Goal: Task Accomplishment & Management: Complete application form

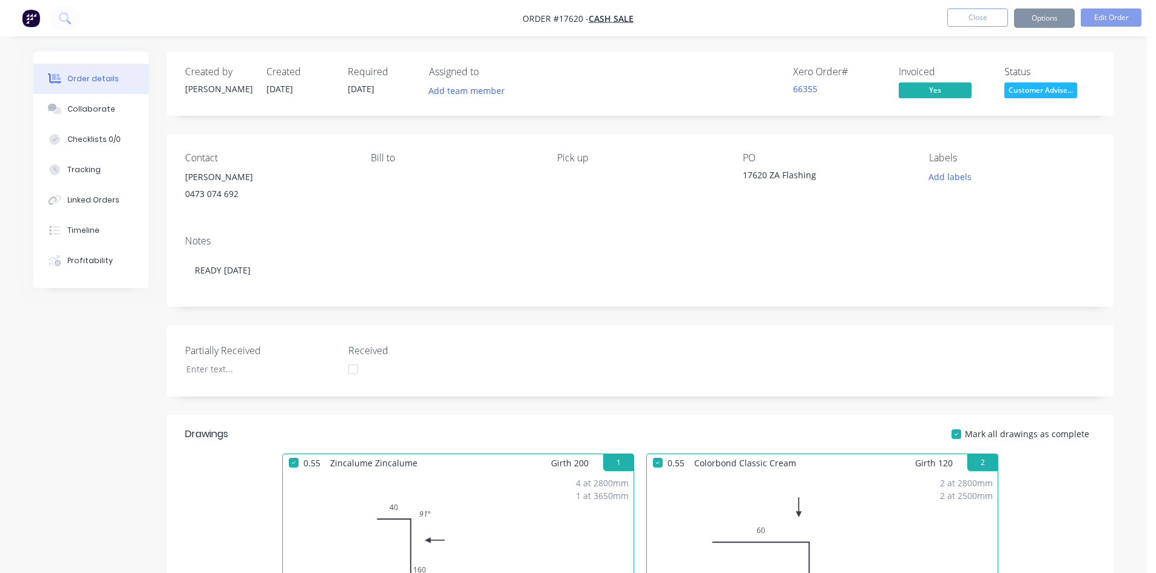
scroll to position [312, 0]
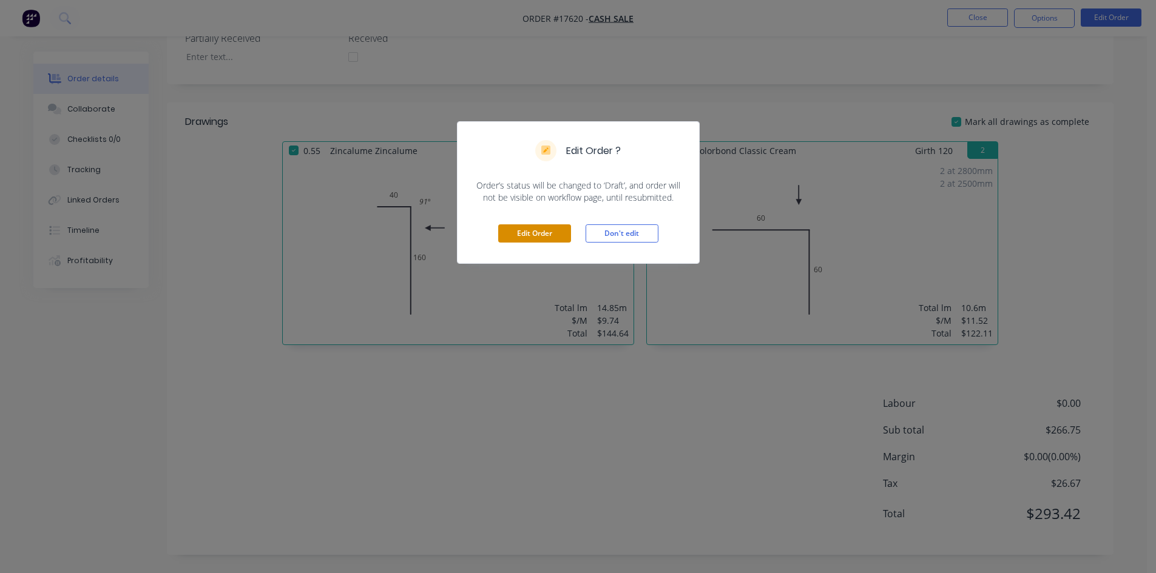
click at [528, 235] on button "Edit Order" at bounding box center [534, 233] width 73 height 18
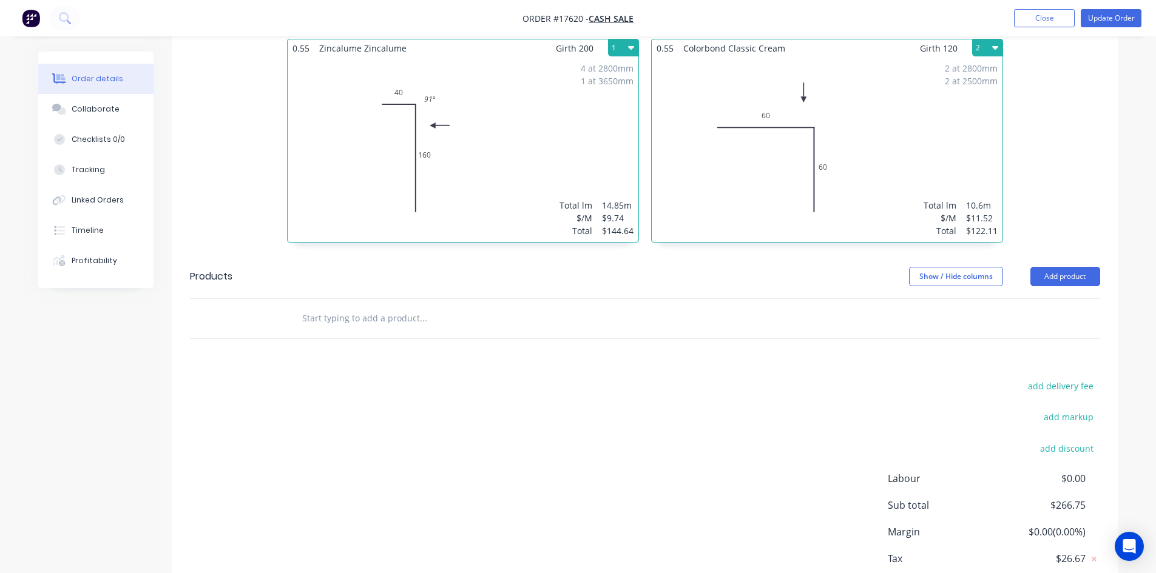
scroll to position [496, 0]
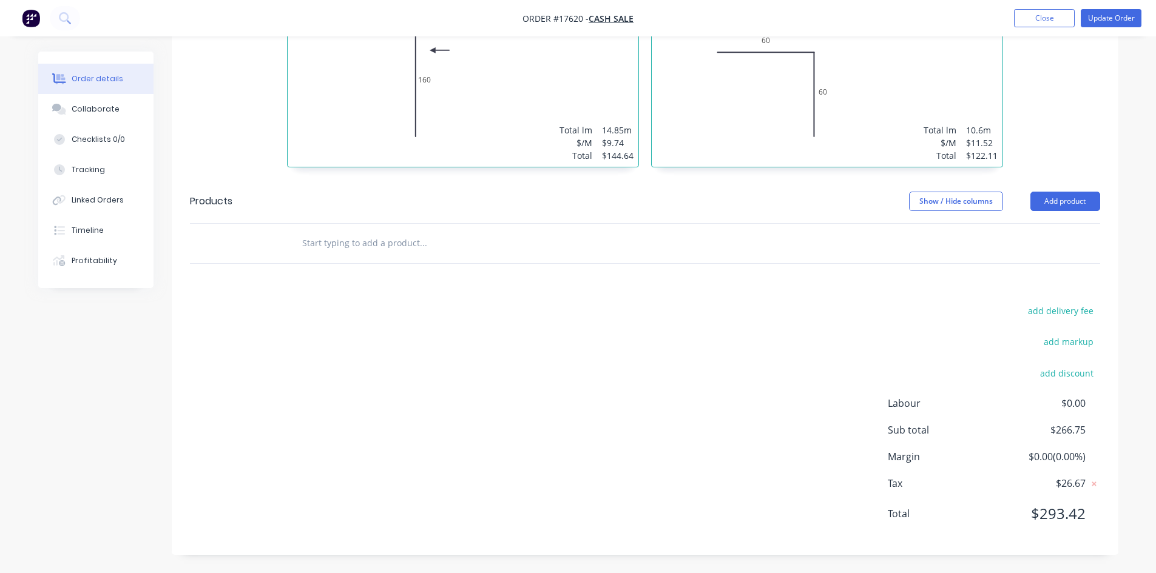
click at [913, 110] on div "2 at 2800mm 2 at 2500mm Total lm $/M Total 10.6m $11.52 $122.11" at bounding box center [826, 74] width 351 height 185
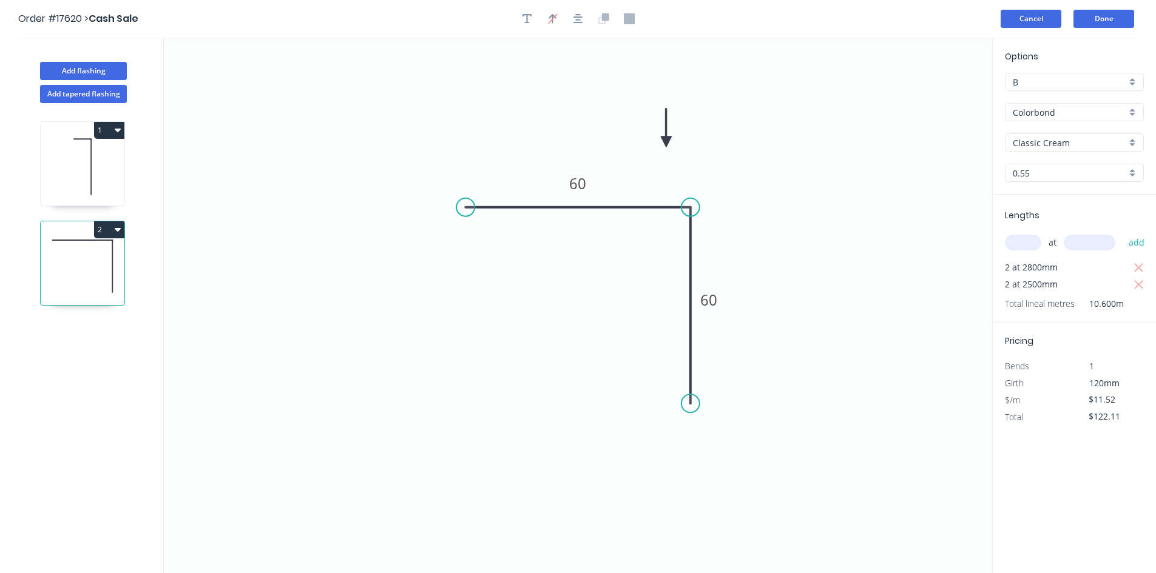
click at [1021, 21] on button "Cancel" at bounding box center [1030, 19] width 61 height 18
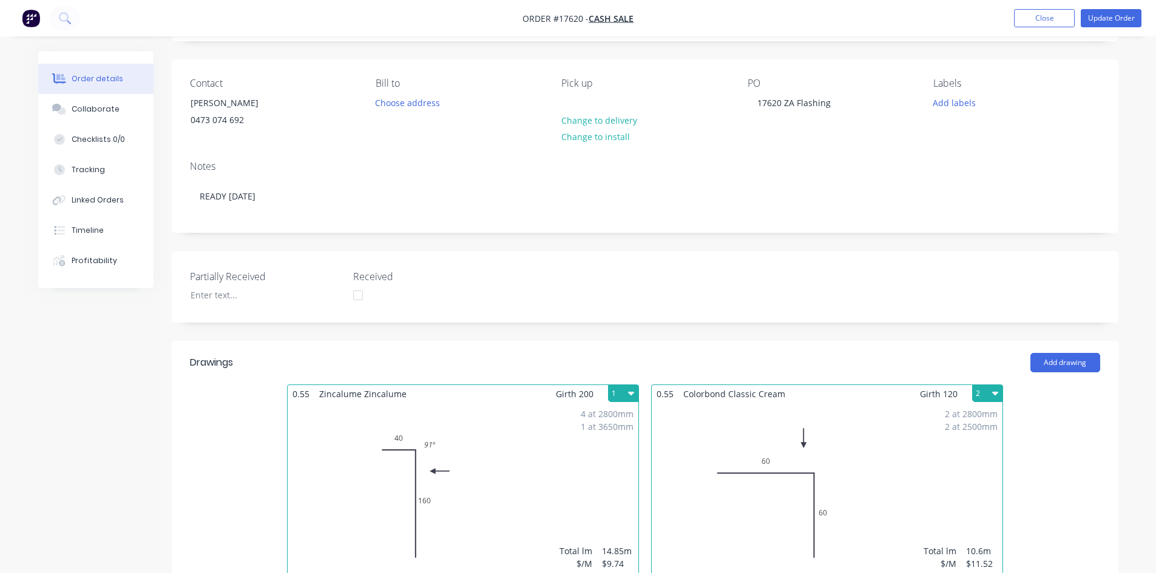
scroll to position [364, 0]
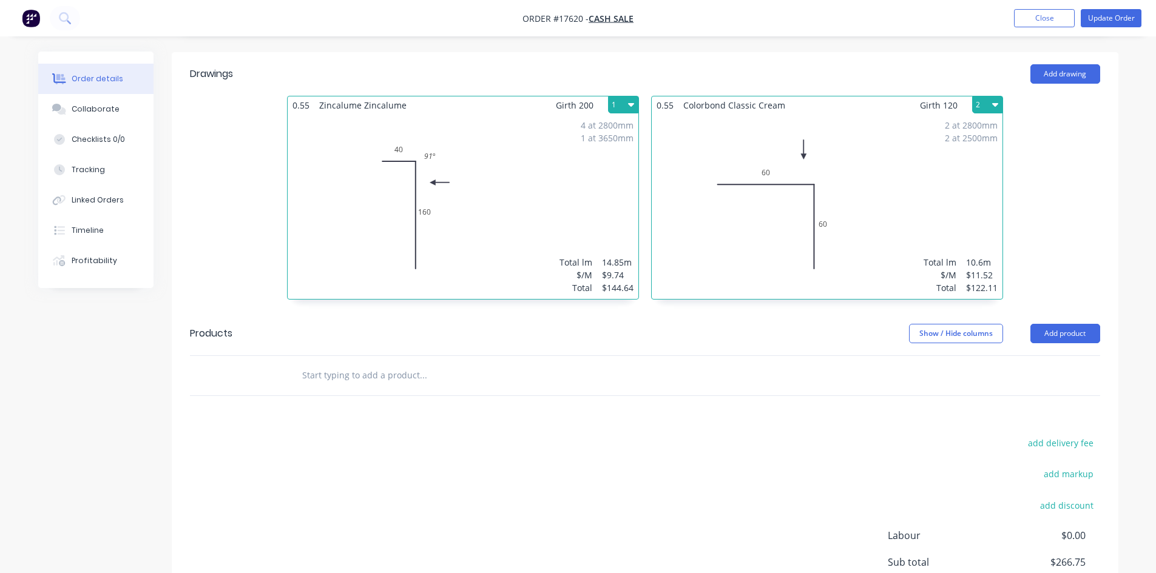
click at [458, 366] on input "text" at bounding box center [422, 375] width 243 height 24
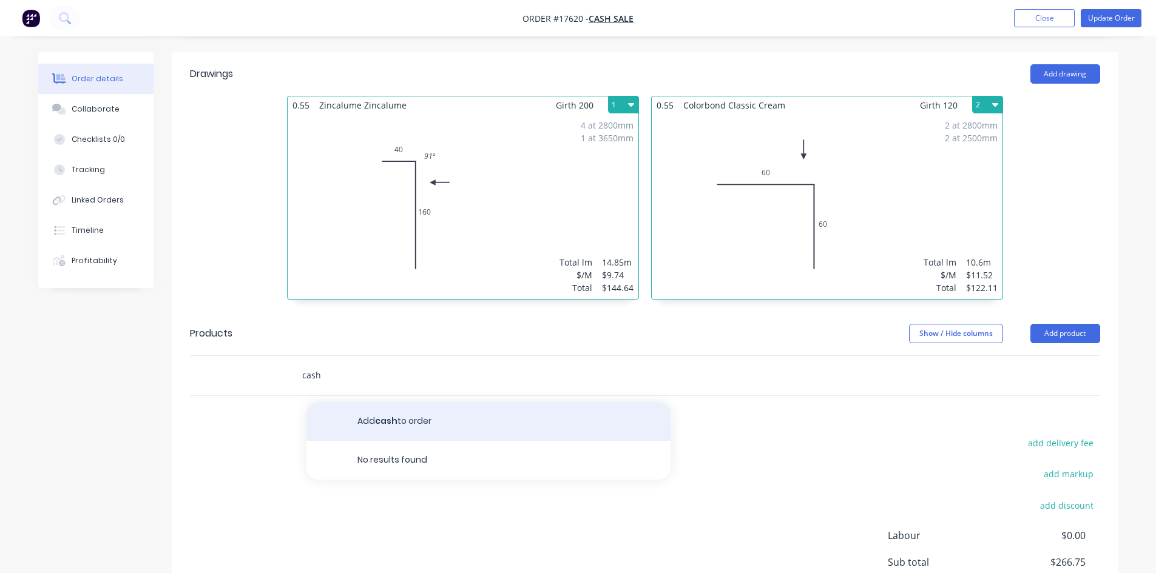
type input "cash"
click at [436, 425] on button "Add cash to order" at bounding box center [488, 421] width 364 height 39
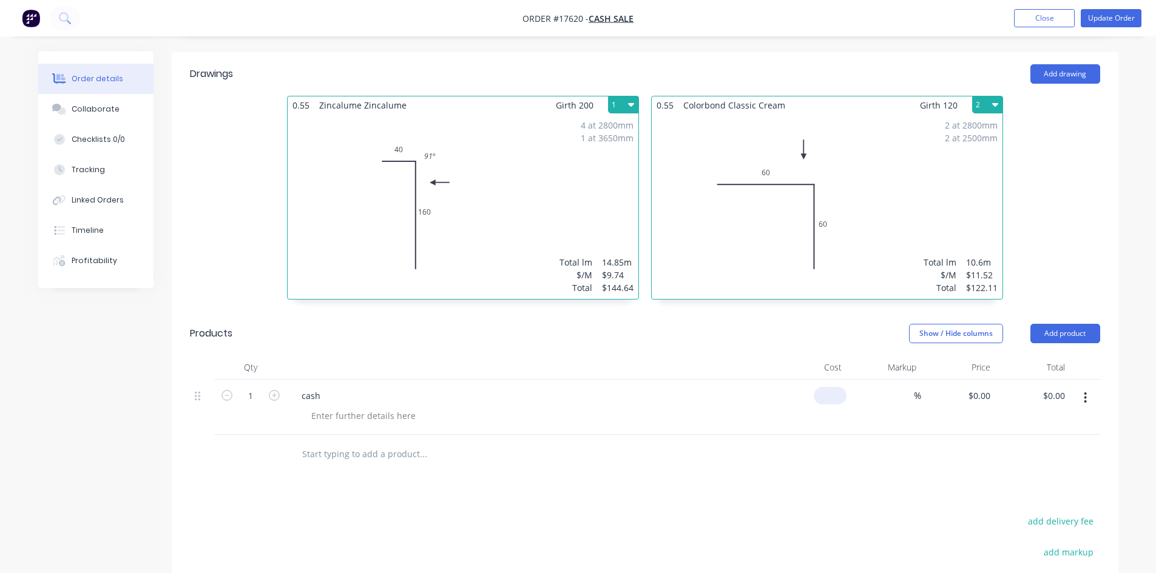
click at [836, 399] on input at bounding box center [832, 396] width 28 height 18
type input "$0.00"
click at [847, 488] on div "Drawings Add drawing 0.55 Zincalume Zincalume Girth 200 1 0 40 160 91 º 0 40 16…" at bounding box center [645, 408] width 946 height 713
click at [979, 398] on div "0 $0.00" at bounding box center [978, 396] width 33 height 18
type input "$-0.80"
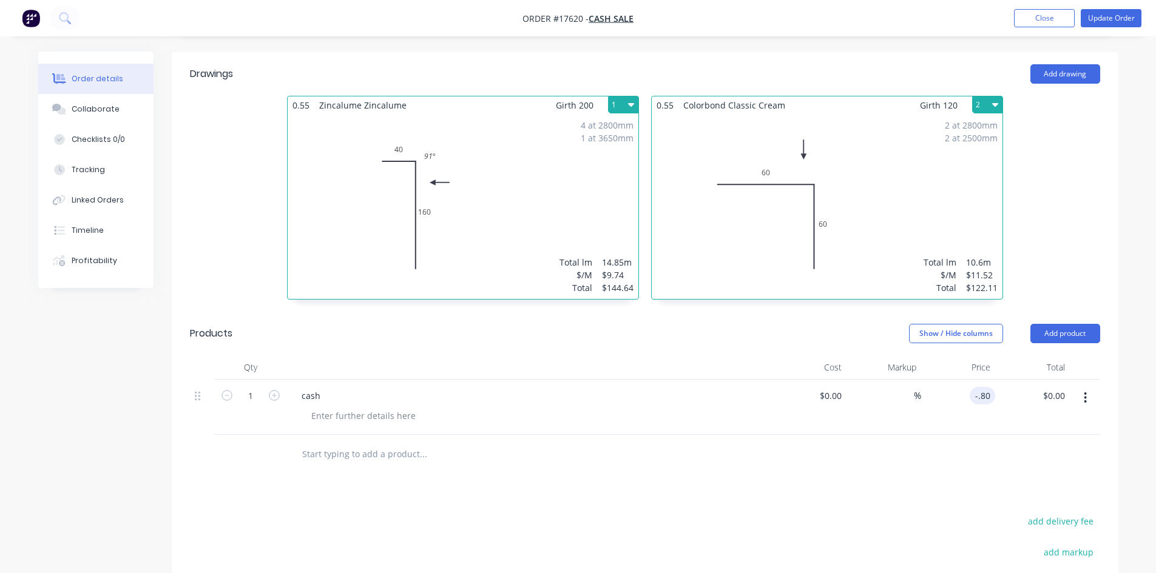
type input "$-0.80"
click at [961, 470] on div at bounding box center [645, 454] width 910 height 39
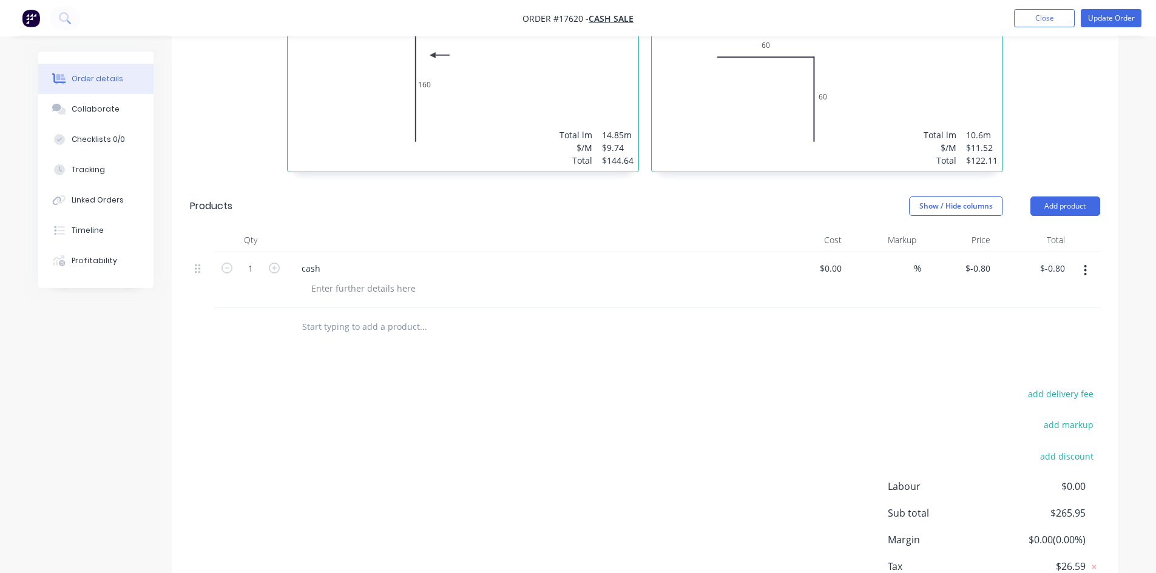
scroll to position [574, 0]
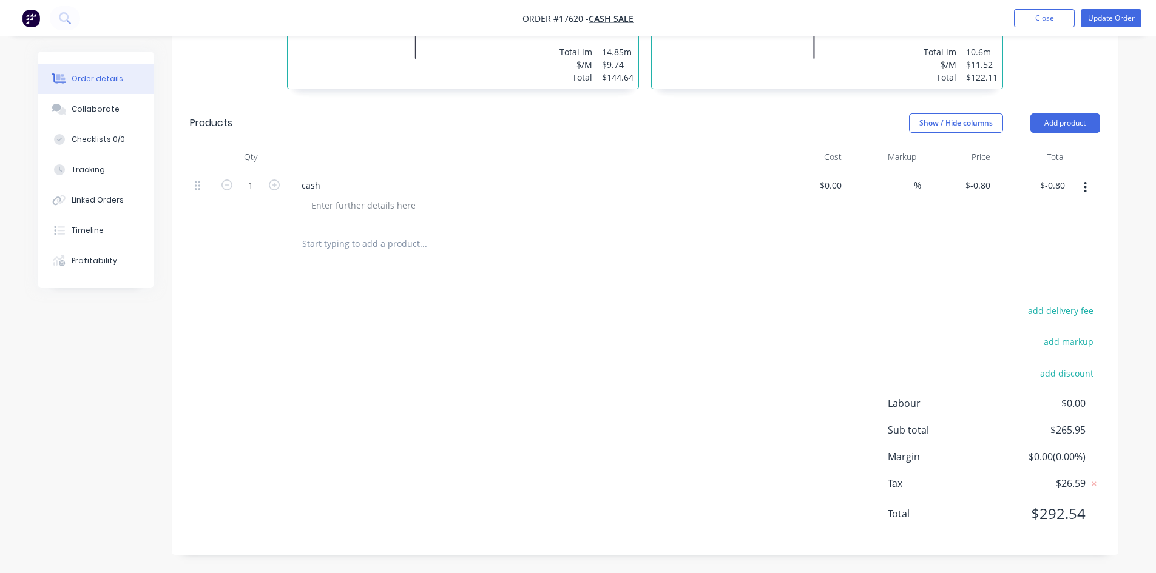
click at [1115, 8] on nav "Order #17620 - Cash Sale Add product Close Update Order" at bounding box center [578, 18] width 1156 height 36
click at [1114, 18] on button "Update Order" at bounding box center [1110, 18] width 61 height 18
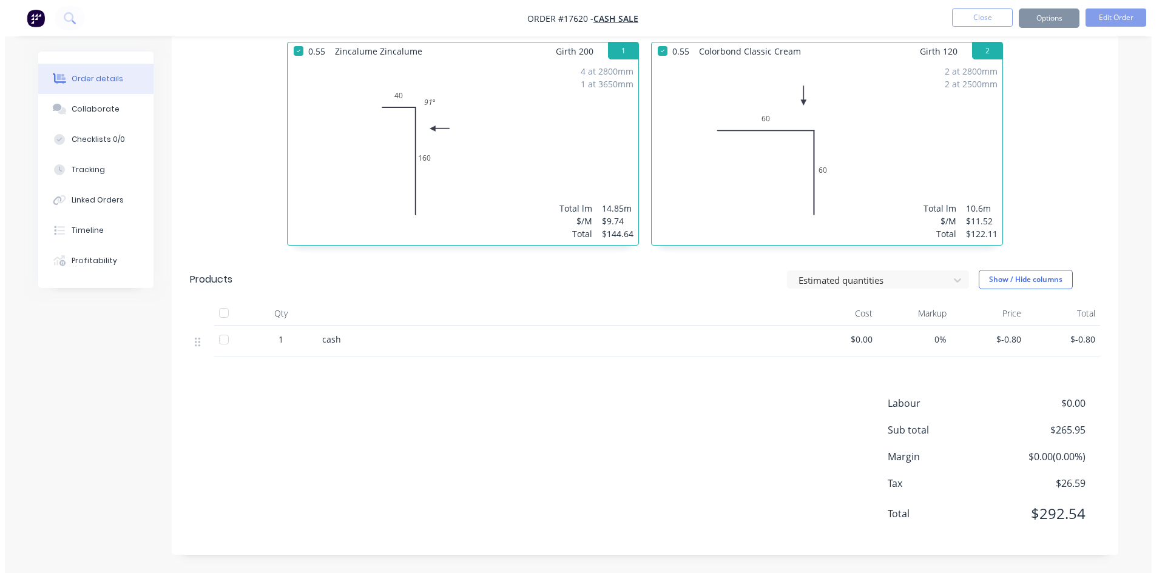
scroll to position [0, 0]
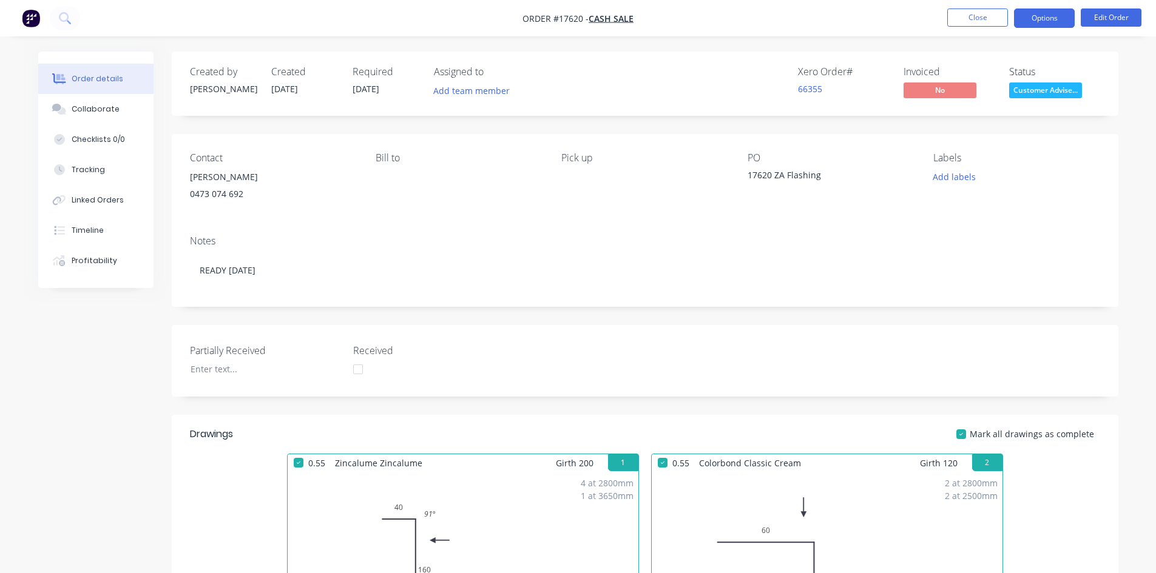
click at [1046, 15] on button "Options" at bounding box center [1044, 17] width 61 height 19
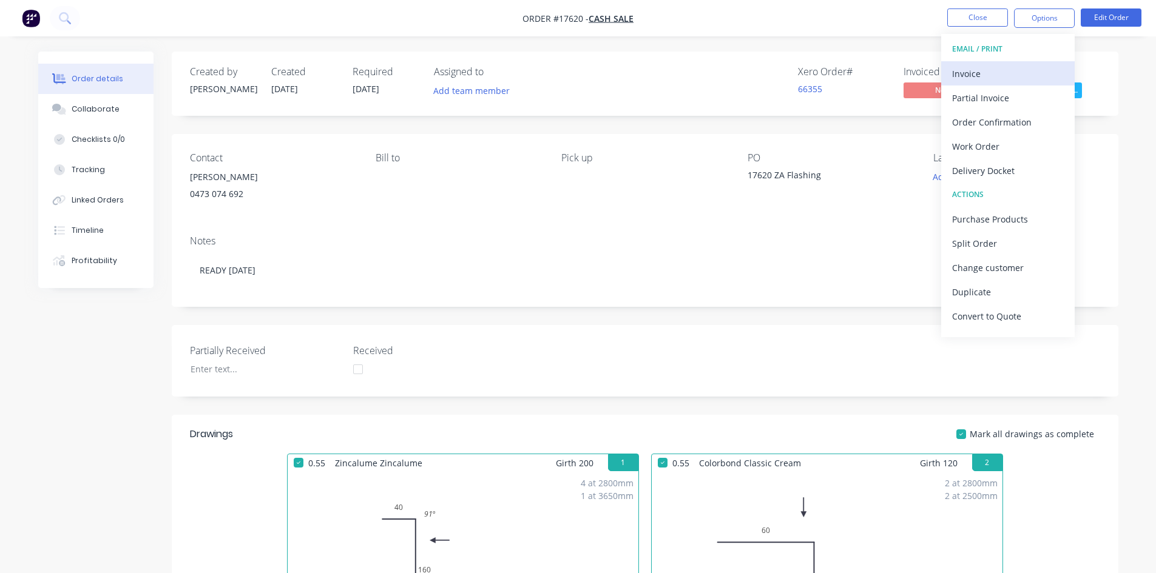
click at [996, 70] on div "Invoice" at bounding box center [1008, 74] width 112 height 18
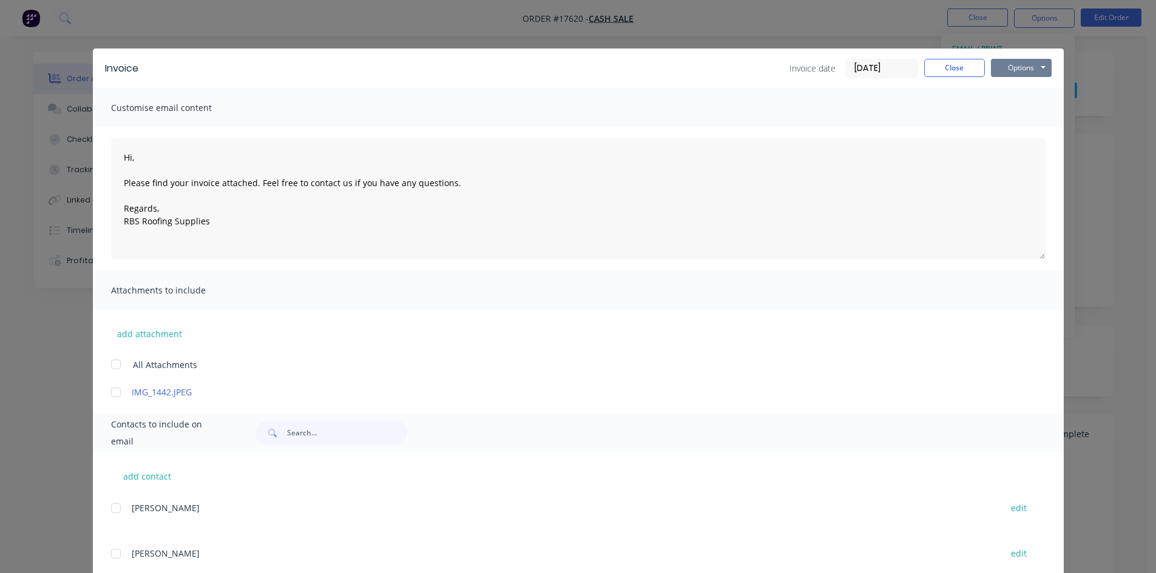
click at [1023, 66] on button "Options" at bounding box center [1021, 68] width 61 height 18
click at [1031, 107] on button "Print" at bounding box center [1030, 109] width 78 height 20
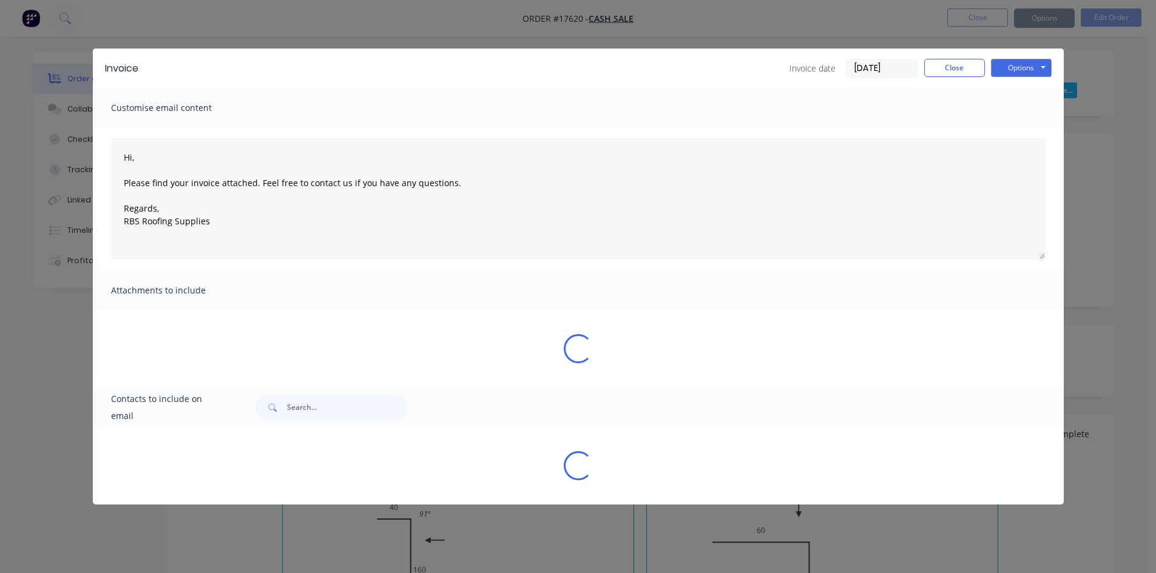
type textarea "Hi, Please find your invoice attached. Feel free to contact us if you have any …"
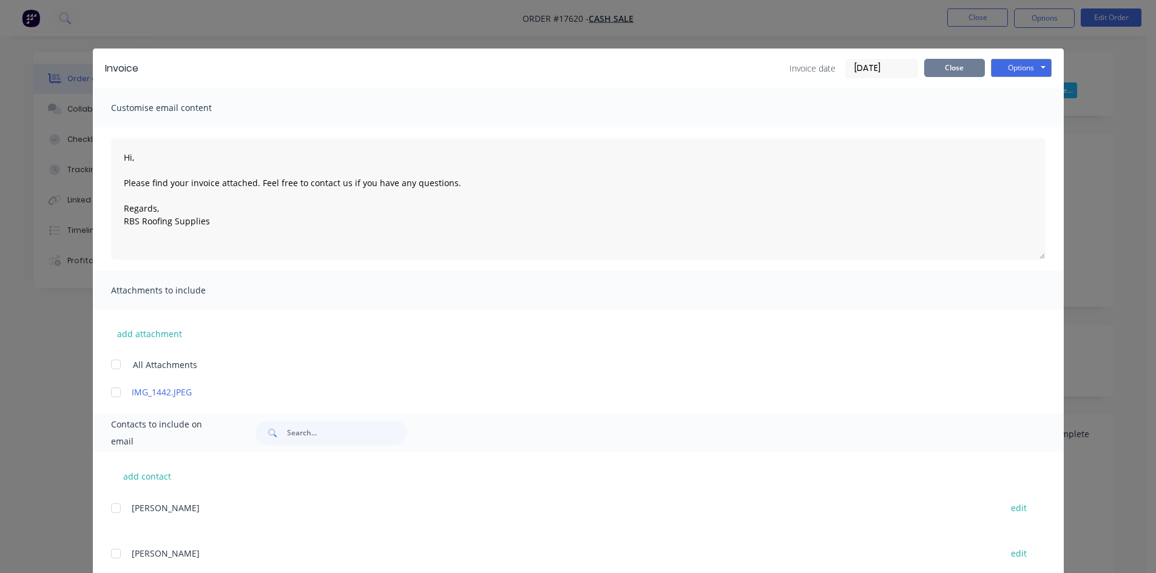
click at [938, 66] on button "Close" at bounding box center [954, 68] width 61 height 18
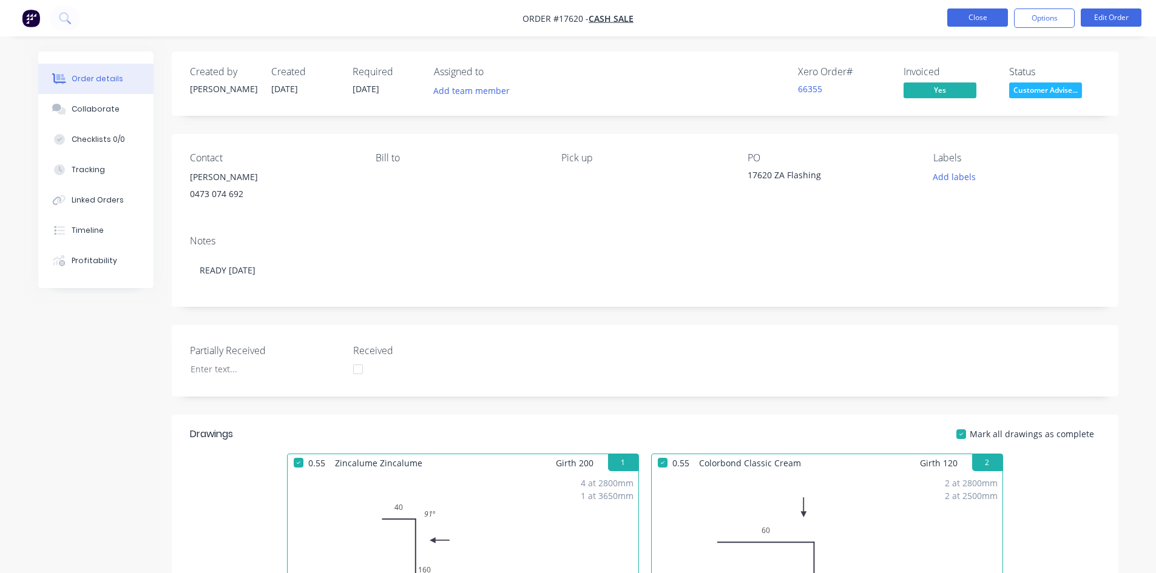
click at [992, 14] on button "Close" at bounding box center [977, 17] width 61 height 18
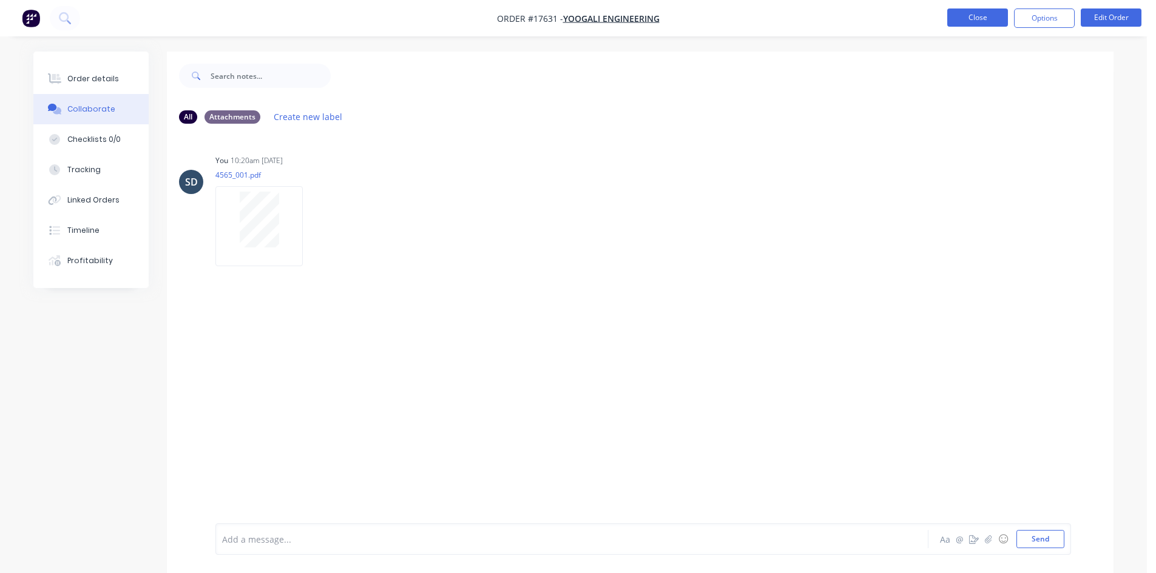
click at [965, 12] on button "Close" at bounding box center [977, 17] width 61 height 18
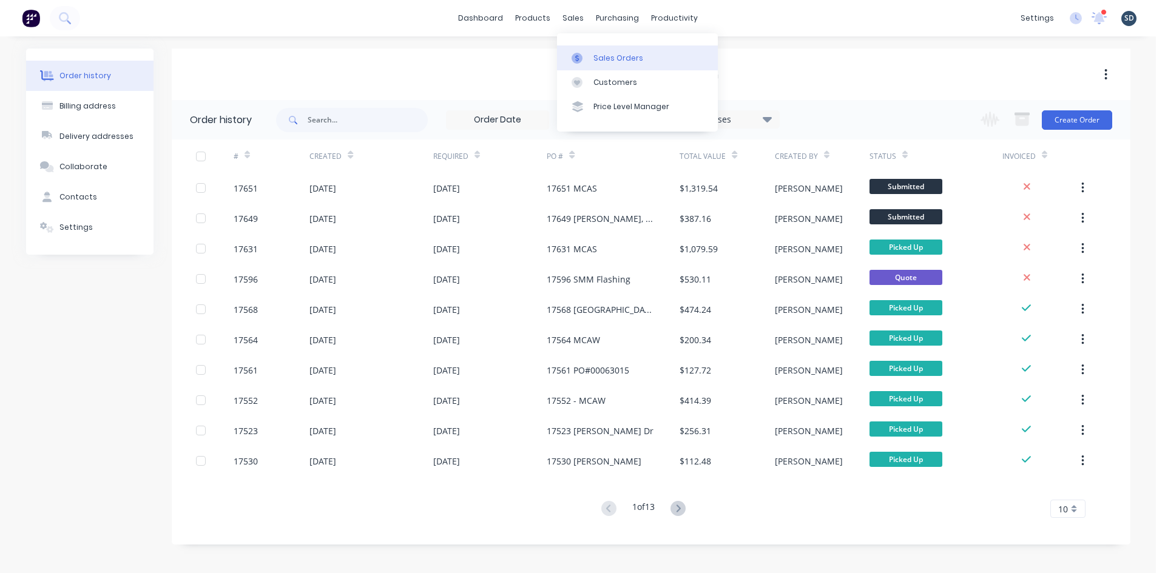
click at [610, 56] on div "Sales Orders" at bounding box center [618, 58] width 50 height 11
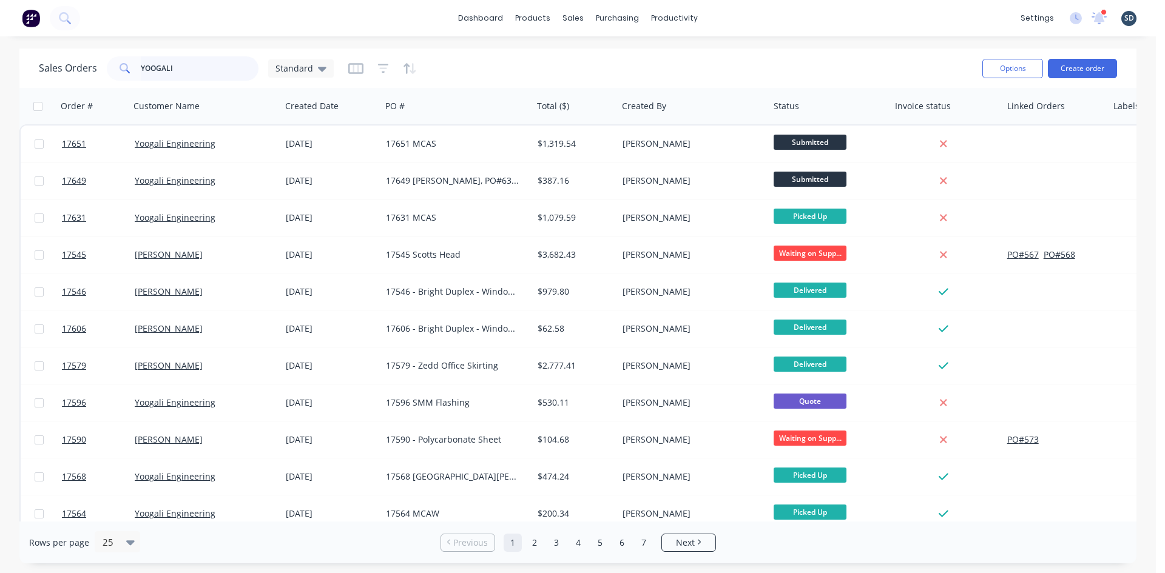
click at [183, 76] on input "YOOGALI" at bounding box center [200, 68] width 118 height 24
type input "jolly"
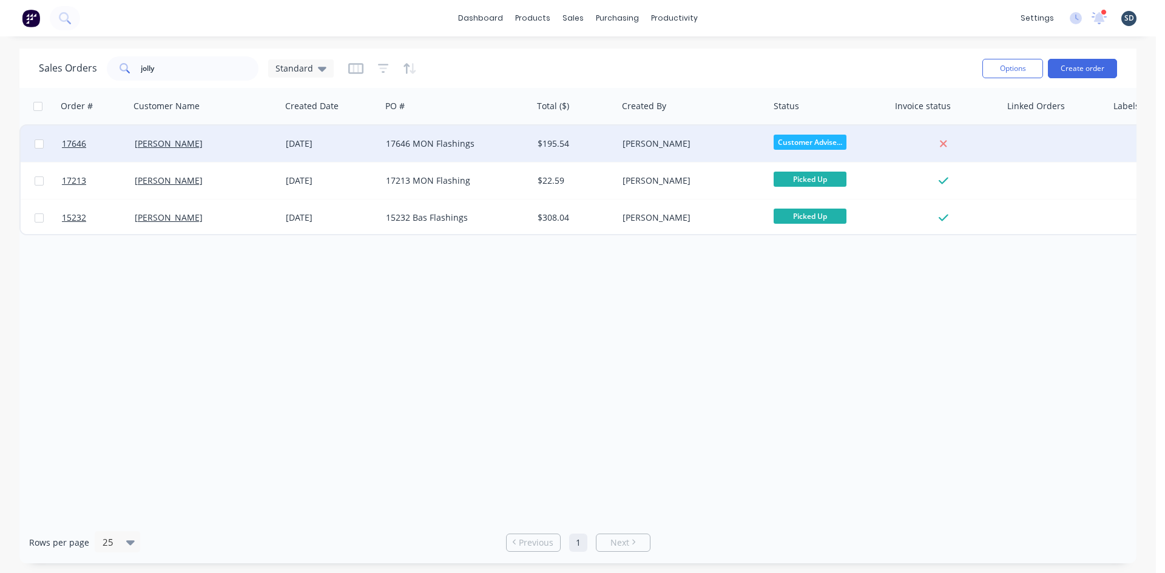
click at [238, 145] on div "[PERSON_NAME]" at bounding box center [202, 144] width 135 height 12
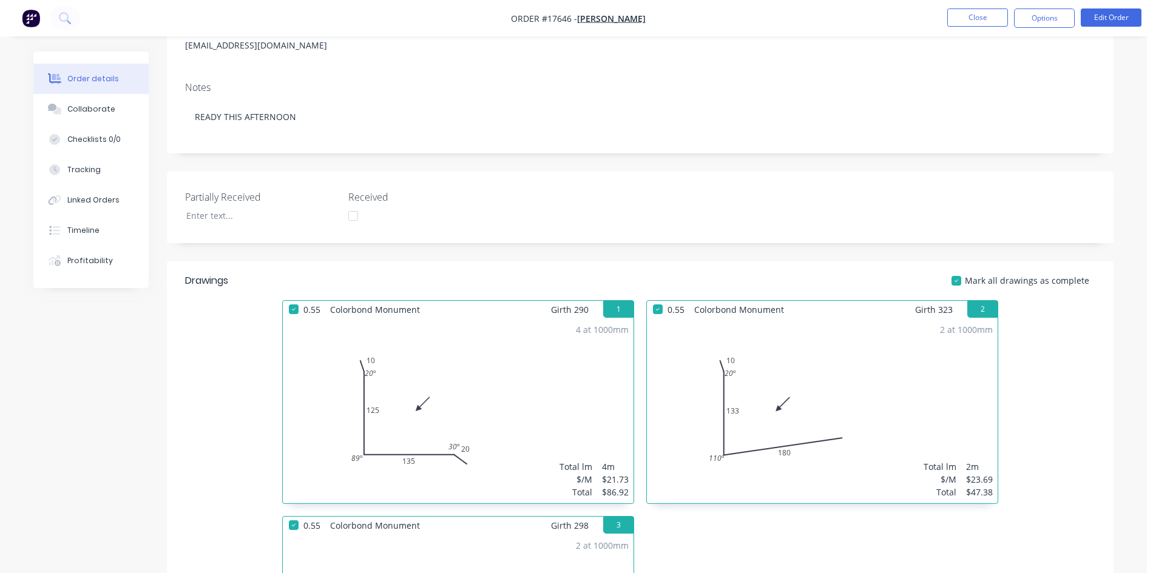
scroll to position [61, 0]
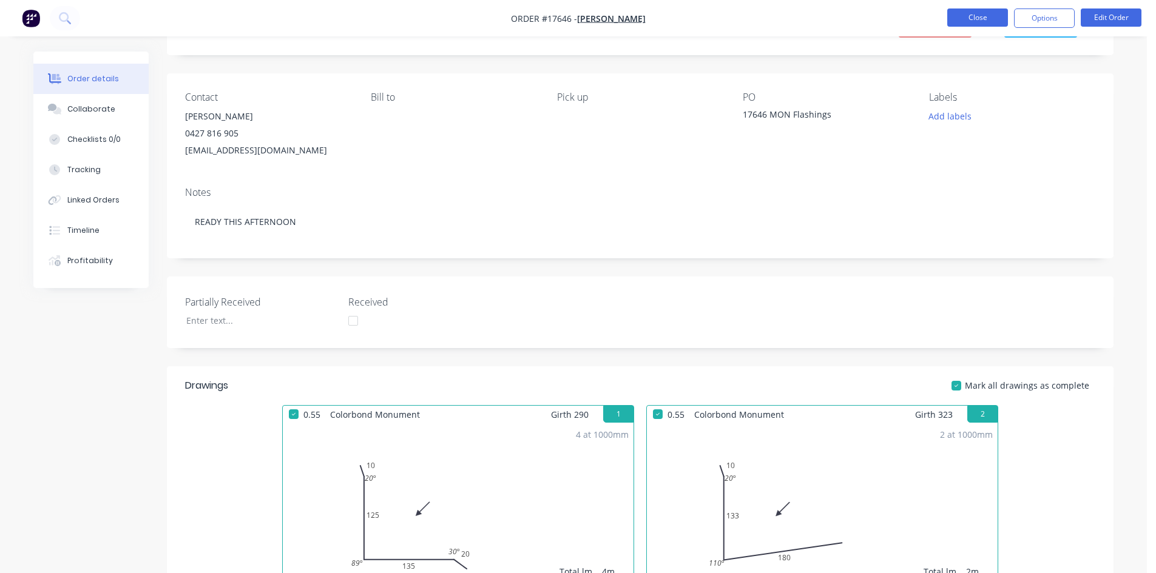
click at [980, 19] on button "Close" at bounding box center [977, 17] width 61 height 18
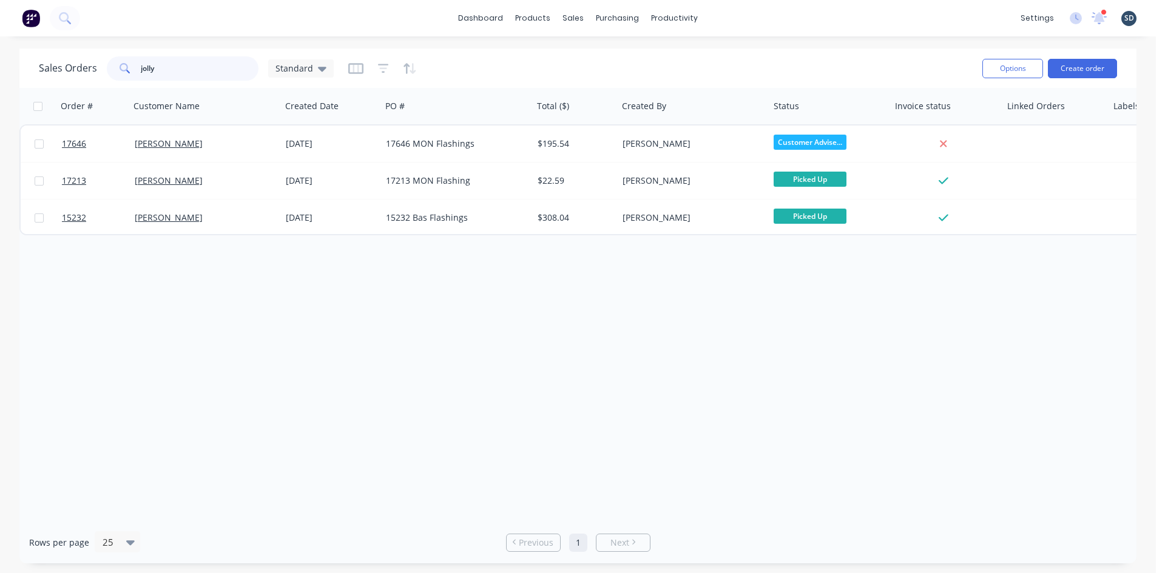
click at [187, 66] on input "jolly" at bounding box center [200, 68] width 118 height 24
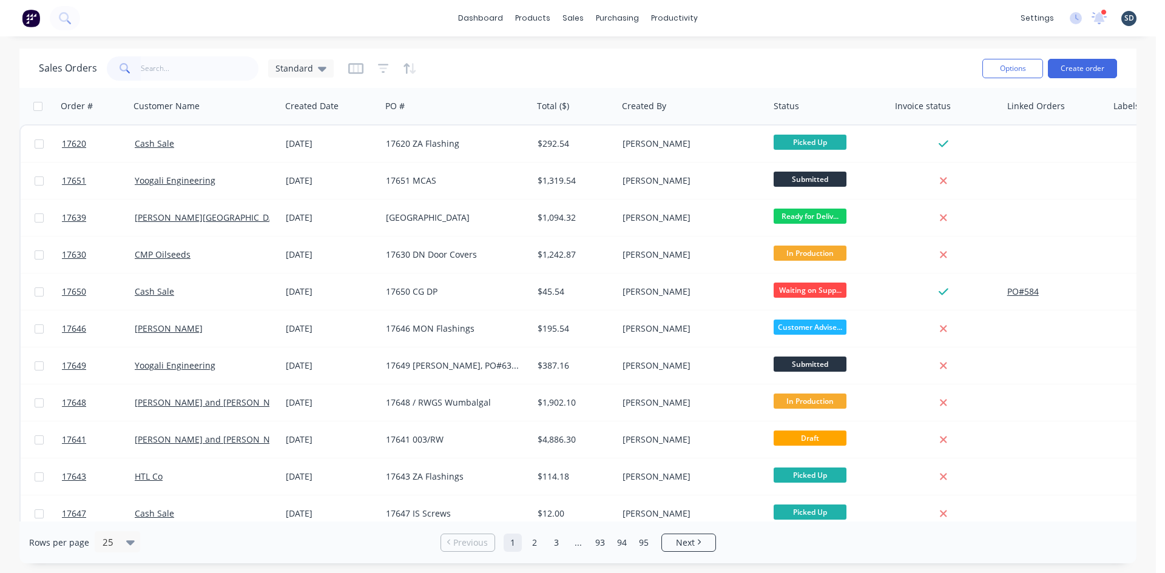
click at [588, 50] on div "Sales Orders Standard Options Create order" at bounding box center [577, 68] width 1117 height 39
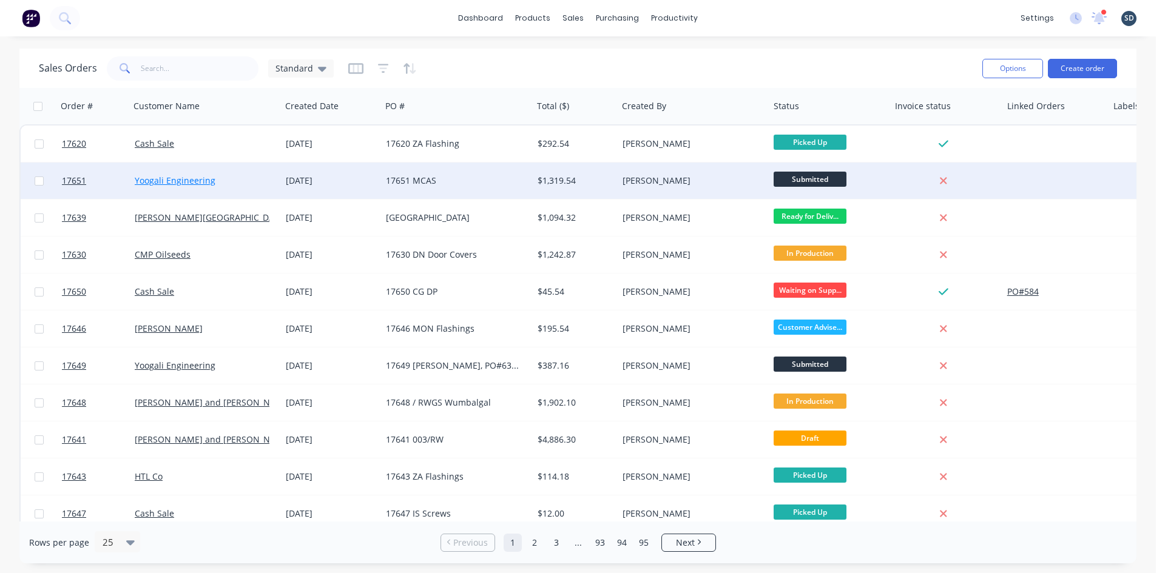
click at [186, 185] on link "Yoogali Engineering" at bounding box center [175, 181] width 81 height 12
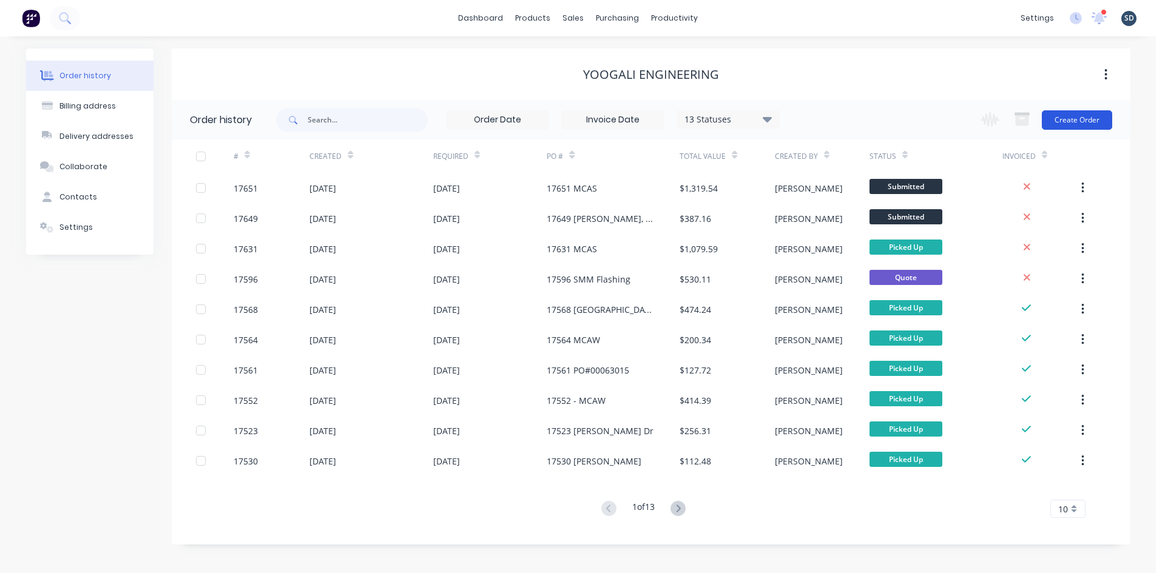
click at [1085, 120] on button "Create Order" at bounding box center [1076, 119] width 70 height 19
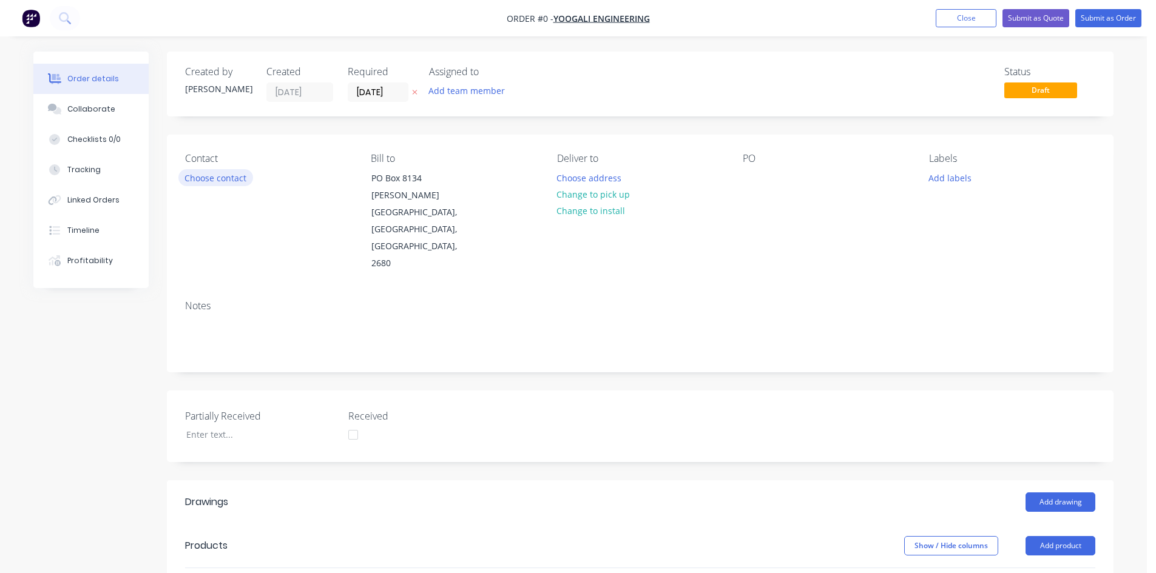
click at [237, 173] on button "Choose contact" at bounding box center [215, 177] width 75 height 16
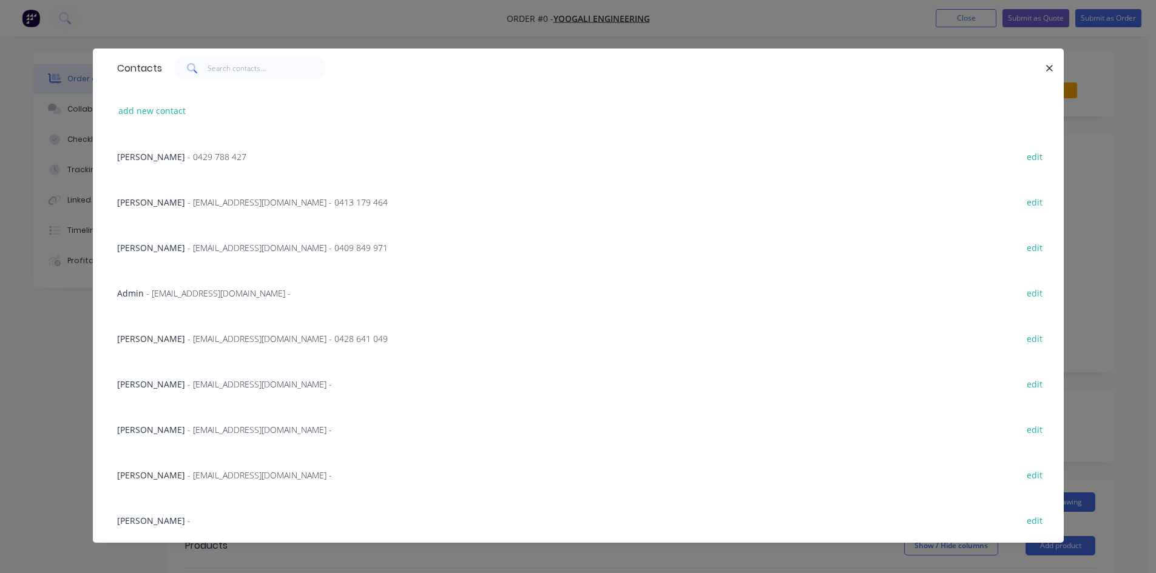
click at [187, 206] on span "- [EMAIL_ADDRESS][DOMAIN_NAME] - 0413 179 464" at bounding box center [287, 203] width 200 height 12
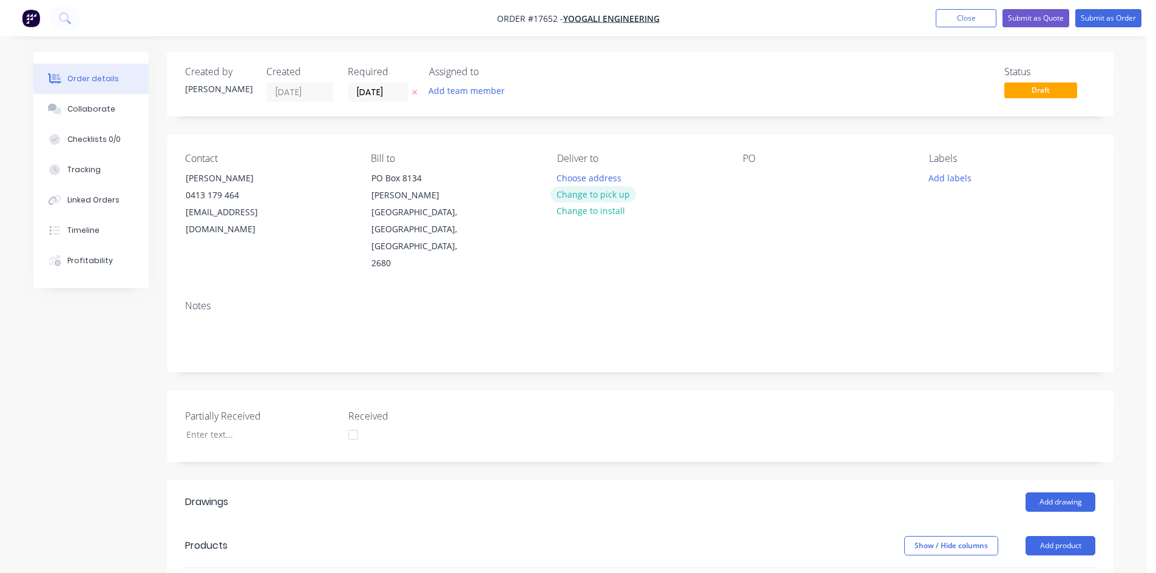
click at [614, 195] on button "Change to pick up" at bounding box center [593, 194] width 86 height 16
click at [753, 178] on div at bounding box center [751, 178] width 19 height 18
click at [644, 124] on div "Created by [PERSON_NAME] Created [DATE] Required [DATE] Assigned to Add team me…" at bounding box center [640, 476] width 946 height 848
click at [781, 181] on div "17652" at bounding box center [764, 178] width 44 height 18
click at [809, 228] on div "Contact [PERSON_NAME] [PHONE_NUMBER] [EMAIL_ADDRESS][DOMAIN_NAME] Bill to [STRE…" at bounding box center [640, 213] width 946 height 156
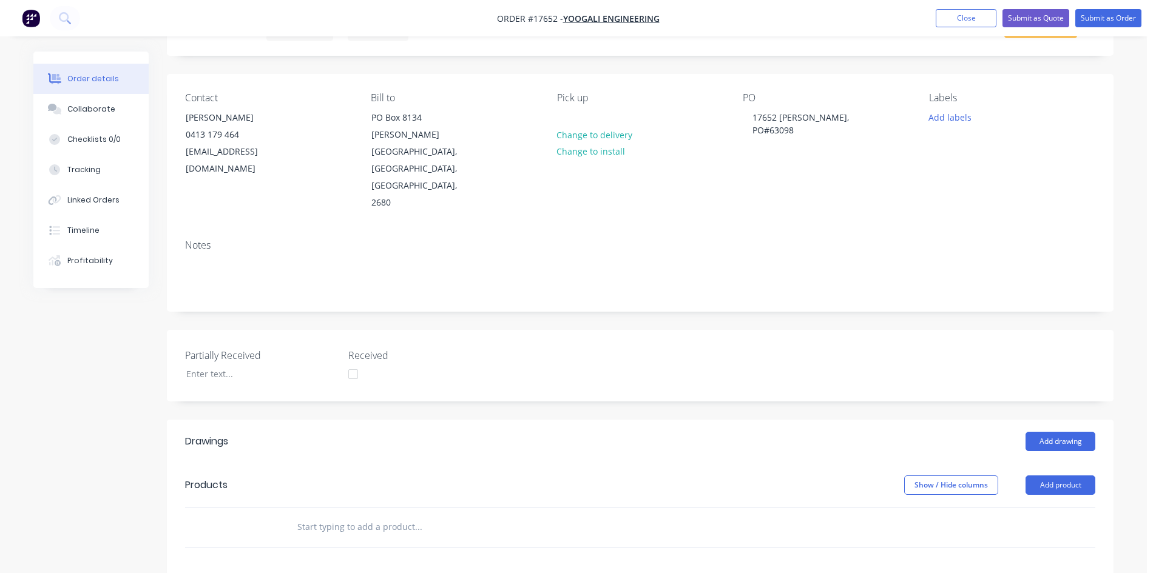
scroll to position [182, 0]
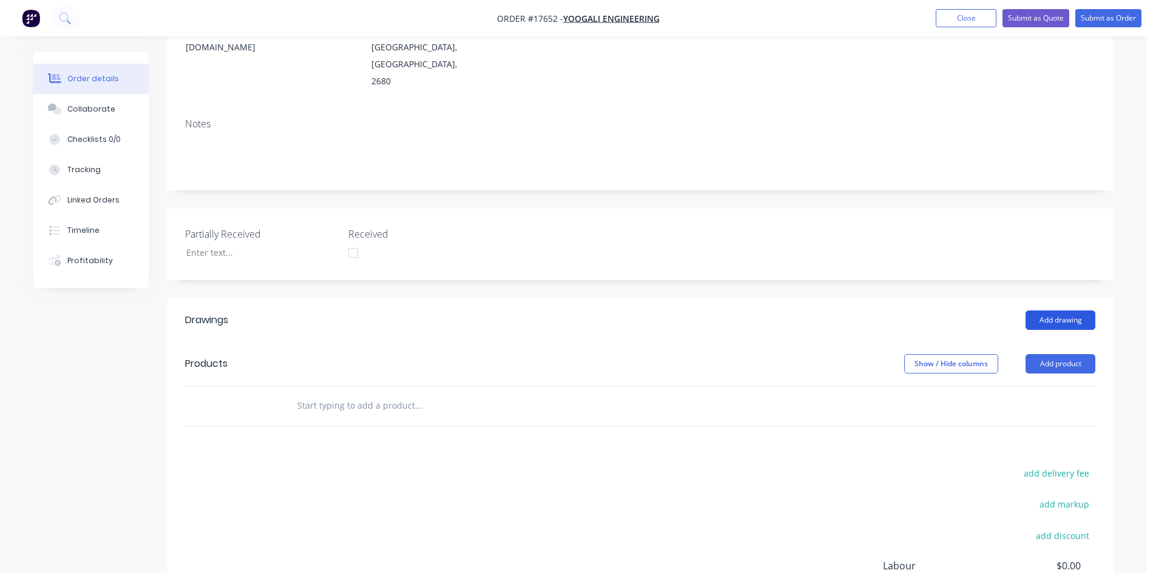
click at [1066, 311] on button "Add drawing" at bounding box center [1060, 320] width 70 height 19
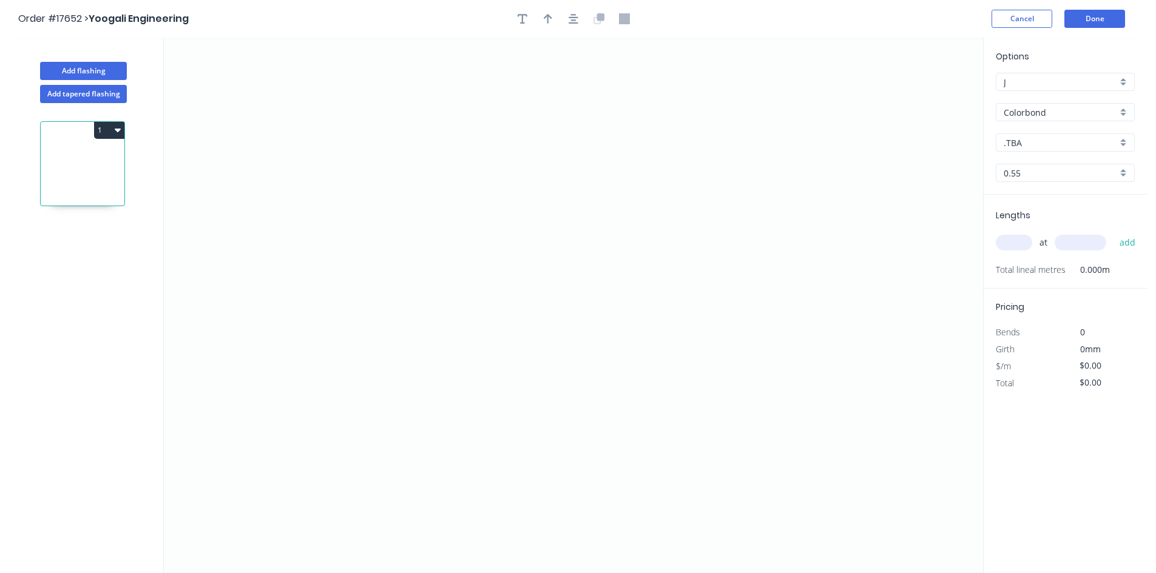
click at [1039, 144] on input ".TBA" at bounding box center [1059, 142] width 113 height 13
click at [1060, 266] on div "Woodland Grey" at bounding box center [1065, 269] width 138 height 21
type input "Woodland Grey"
click at [382, 146] on icon "0" at bounding box center [573, 306] width 819 height 536
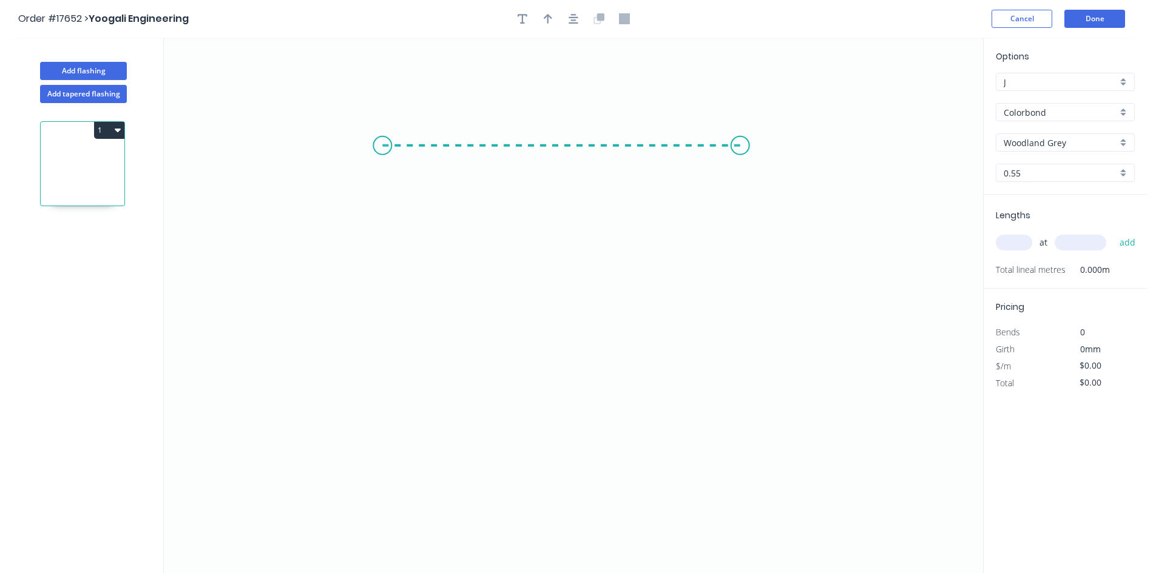
click at [741, 155] on icon "0" at bounding box center [573, 306] width 819 height 536
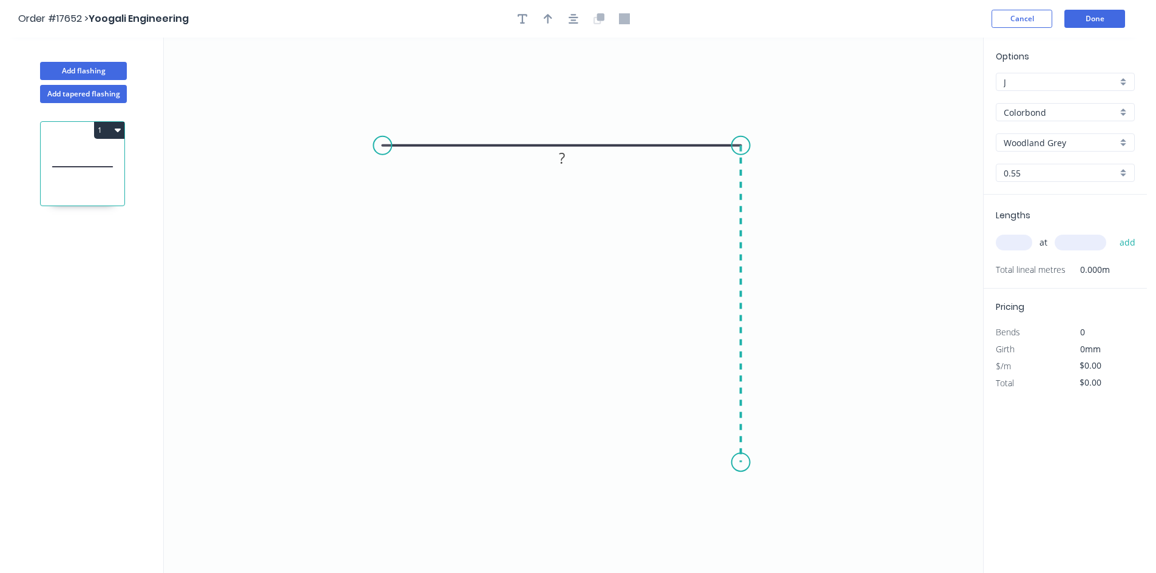
click at [730, 463] on icon "0 ?" at bounding box center [573, 306] width 819 height 536
click at [745, 466] on circle at bounding box center [741, 466] width 18 height 18
click at [769, 305] on rect at bounding box center [759, 300] width 24 height 17
click at [560, 122] on tspan "?" at bounding box center [562, 122] width 6 height 20
click at [803, 180] on icon "0 110 110" at bounding box center [573, 306] width 819 height 536
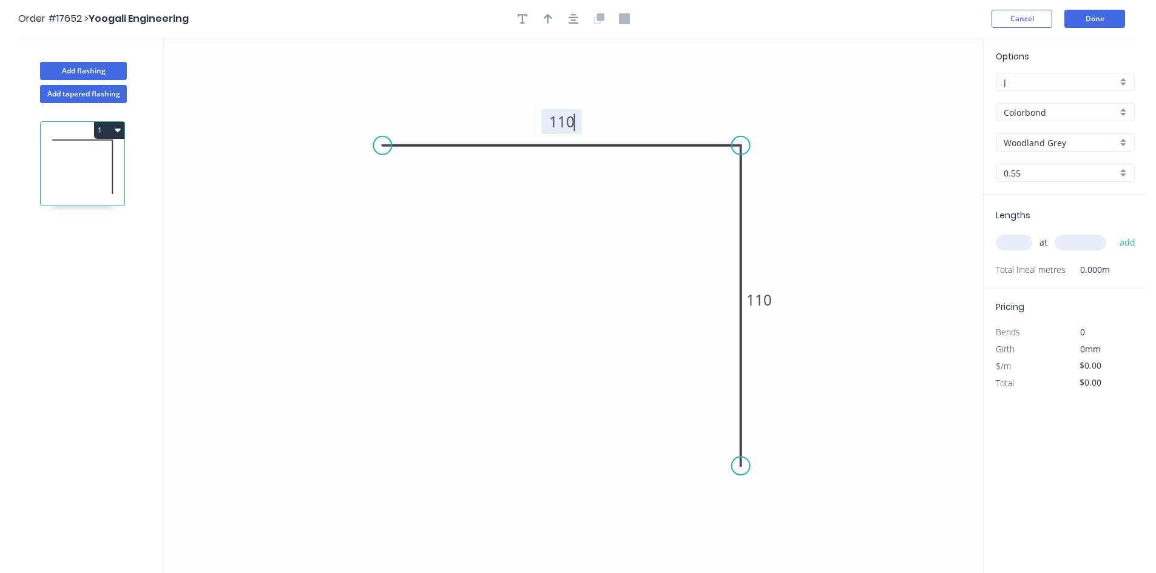
type input "$11.85"
drag, startPoint x: 747, startPoint y: 468, endPoint x: 747, endPoint y: 476, distance: 7.9
click at [747, 476] on circle at bounding box center [741, 475] width 18 height 18
click at [572, 16] on icon "button" at bounding box center [573, 18] width 10 height 11
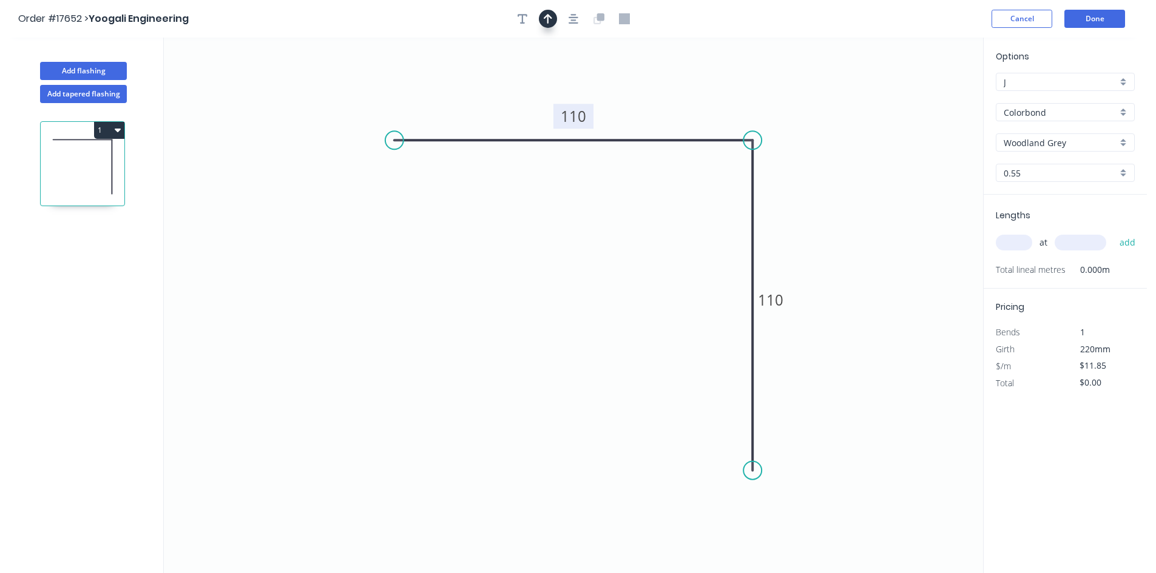
click at [551, 18] on icon "button" at bounding box center [547, 19] width 8 height 10
click at [923, 95] on icon at bounding box center [921, 84] width 11 height 39
click at [923, 96] on icon at bounding box center [922, 81] width 11 height 39
drag, startPoint x: 923, startPoint y: 96, endPoint x: 749, endPoint y: 98, distance: 174.1
click at [749, 98] on icon at bounding box center [758, 87] width 35 height 35
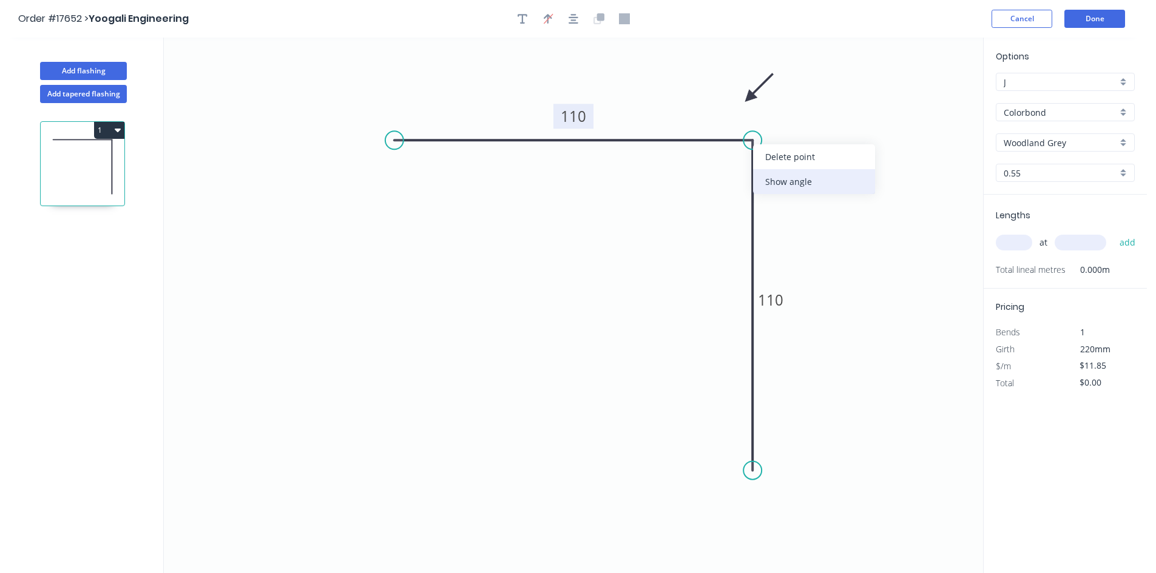
click at [788, 183] on div "Show angle" at bounding box center [814, 181] width 122 height 25
click at [730, 160] on tspan "?" at bounding box center [728, 161] width 7 height 20
drag, startPoint x: 716, startPoint y: 158, endPoint x: 807, endPoint y: 121, distance: 97.7
click at [807, 121] on rect at bounding box center [820, 124] width 39 height 25
click at [942, 235] on icon "0 110 110 92 º" at bounding box center [573, 306] width 819 height 536
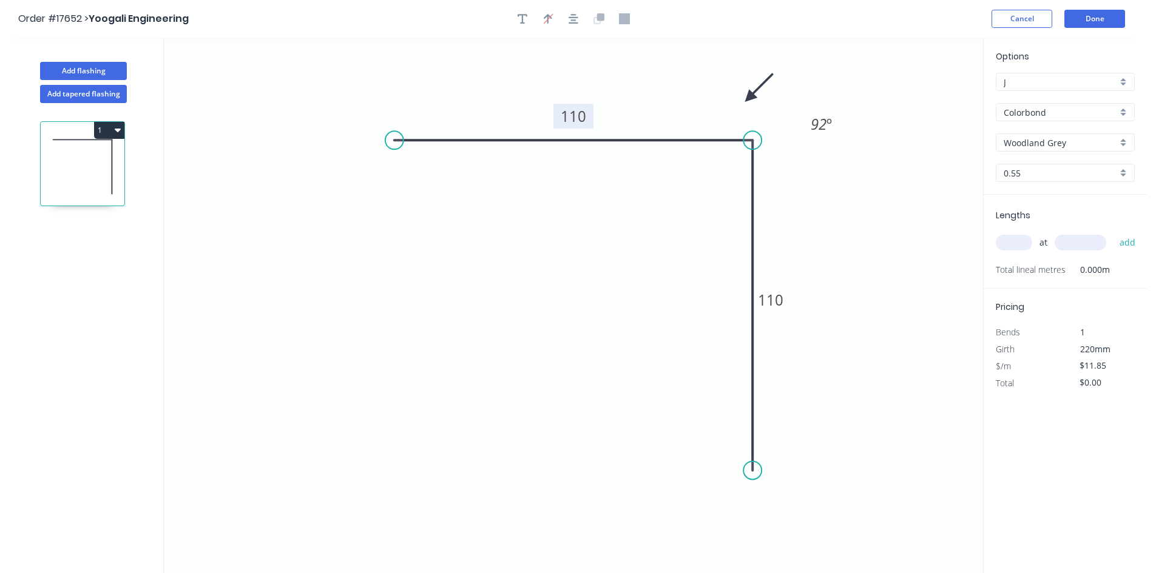
click at [1018, 244] on input "text" at bounding box center [1013, 243] width 36 height 16
type input "4"
click at [1080, 241] on input "text" at bounding box center [1080, 243] width 52 height 16
type input "2500"
click at [1120, 243] on button "add" at bounding box center [1127, 242] width 29 height 21
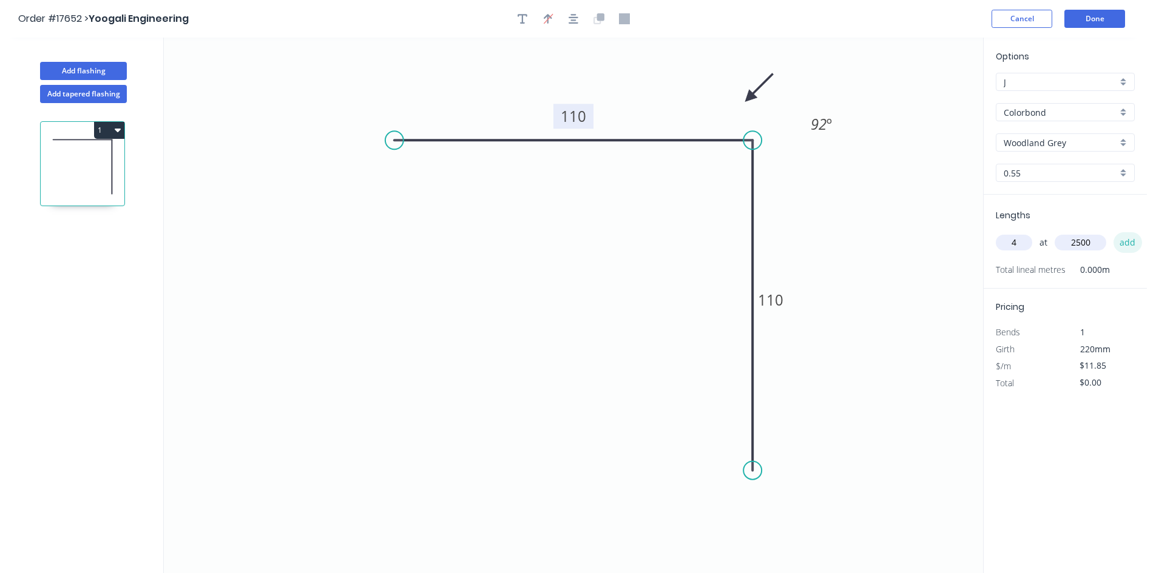
type input "$118.50"
type input "1"
click at [1072, 247] on input "text" at bounding box center [1080, 243] width 52 height 16
type input "7730"
click at [1120, 245] on button "add" at bounding box center [1127, 242] width 29 height 21
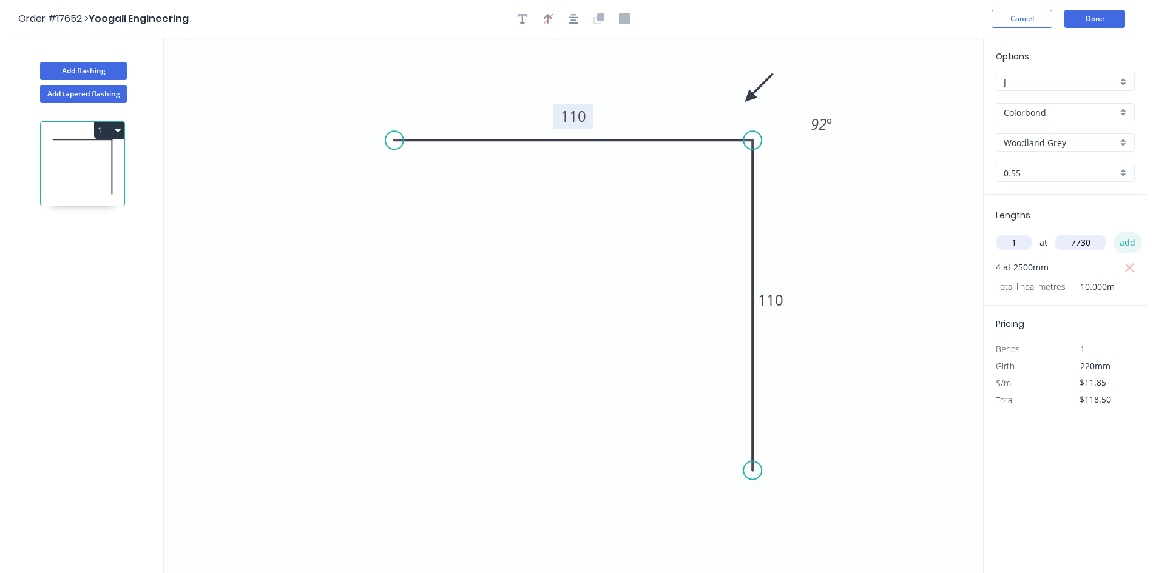
type input "$210.10"
type input "2"
click at [1084, 238] on input "text" at bounding box center [1080, 243] width 52 height 16
type input "3500"
click at [1125, 241] on button "add" at bounding box center [1127, 242] width 29 height 21
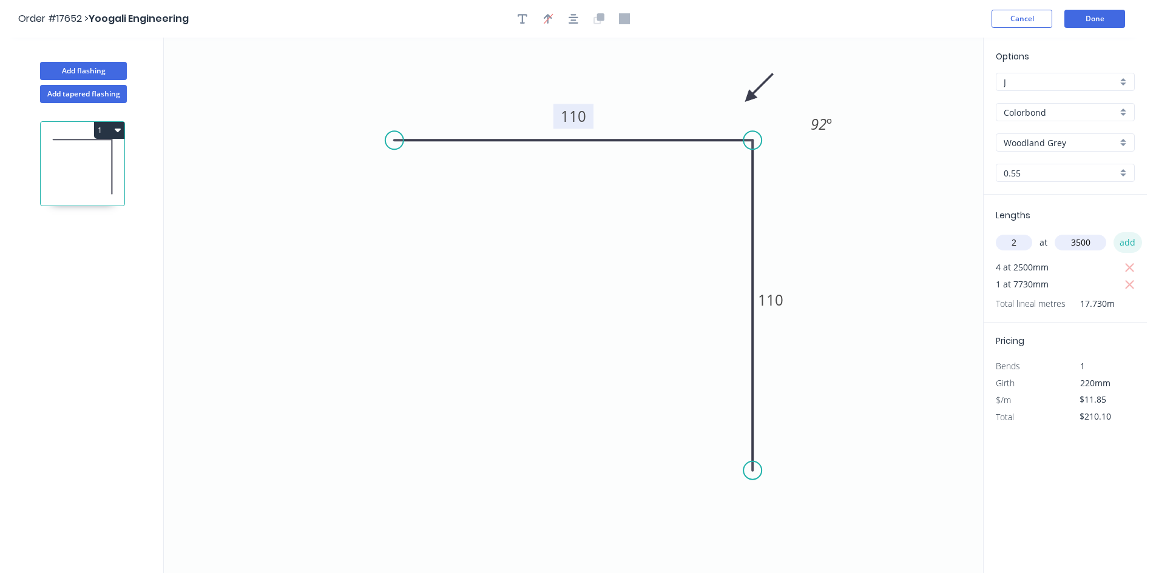
type input "$293.05"
click at [753, 480] on circle at bounding box center [752, 479] width 18 height 18
click at [903, 365] on icon "0 110 110 92 º" at bounding box center [573, 306] width 819 height 536
click at [574, 16] on icon "button" at bounding box center [573, 18] width 10 height 11
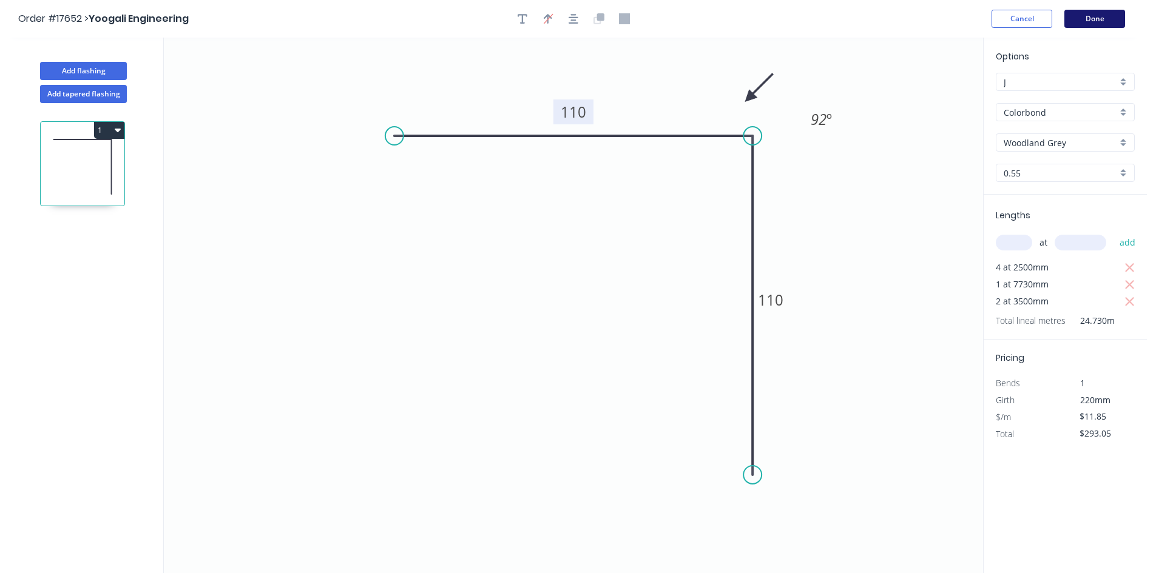
click at [1100, 16] on button "Done" at bounding box center [1094, 19] width 61 height 18
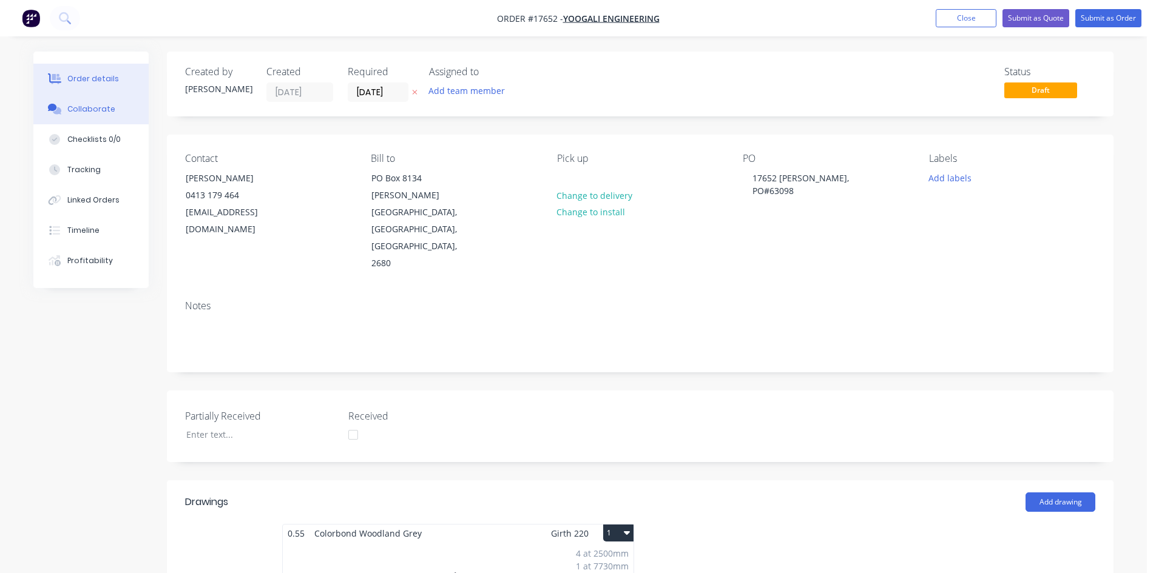
click at [81, 108] on div "Collaborate" at bounding box center [91, 109] width 48 height 11
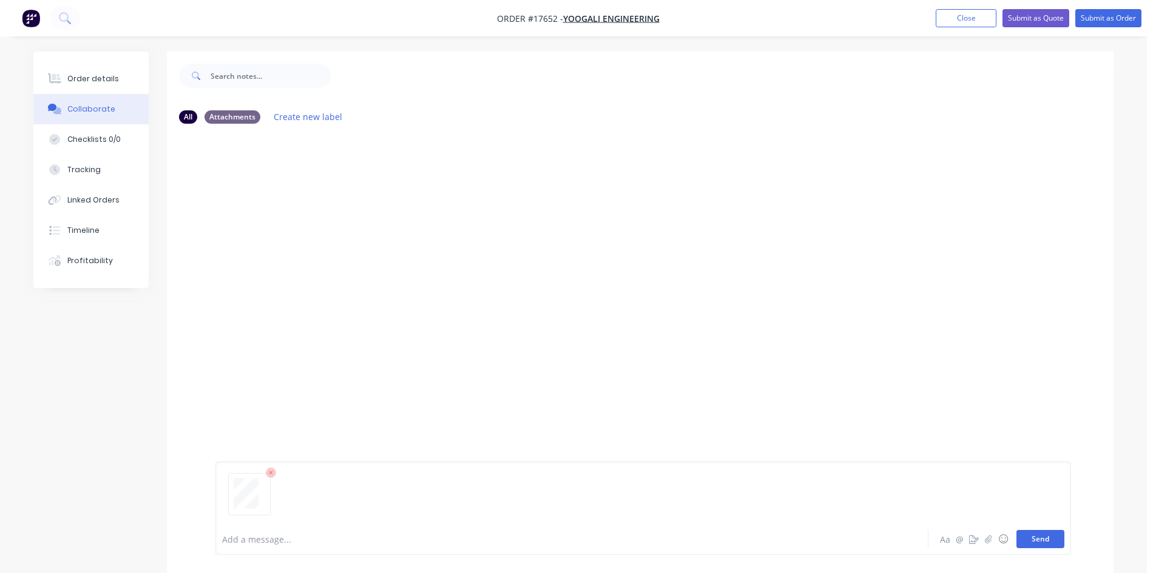
click at [1041, 539] on button "Send" at bounding box center [1040, 539] width 48 height 18
click at [103, 84] on div "Order details" at bounding box center [93, 78] width 52 height 11
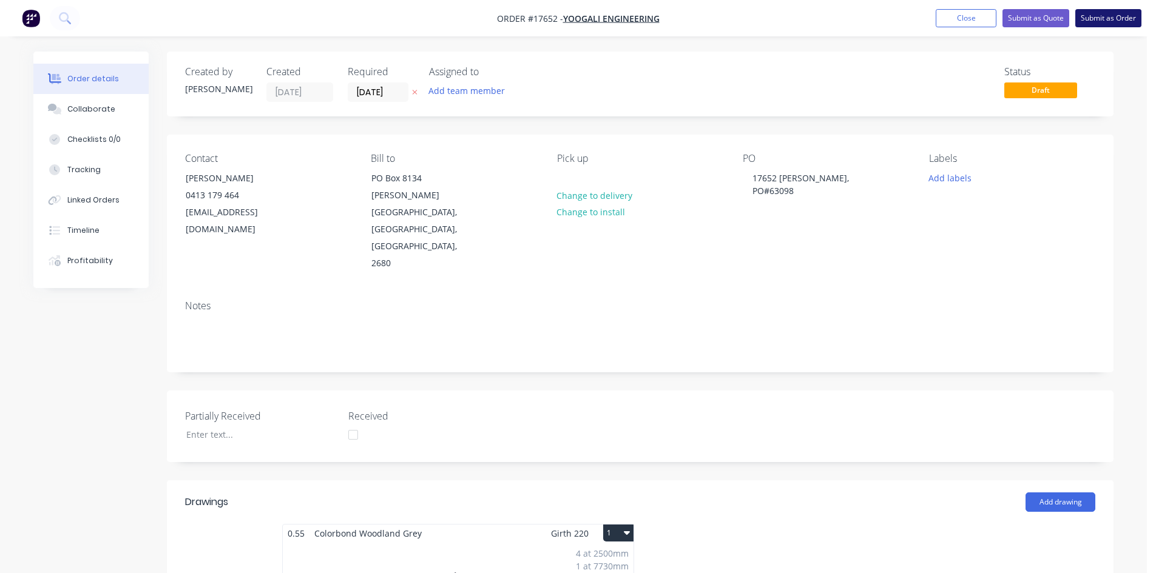
click at [1109, 18] on button "Submit as Order" at bounding box center [1108, 18] width 66 height 18
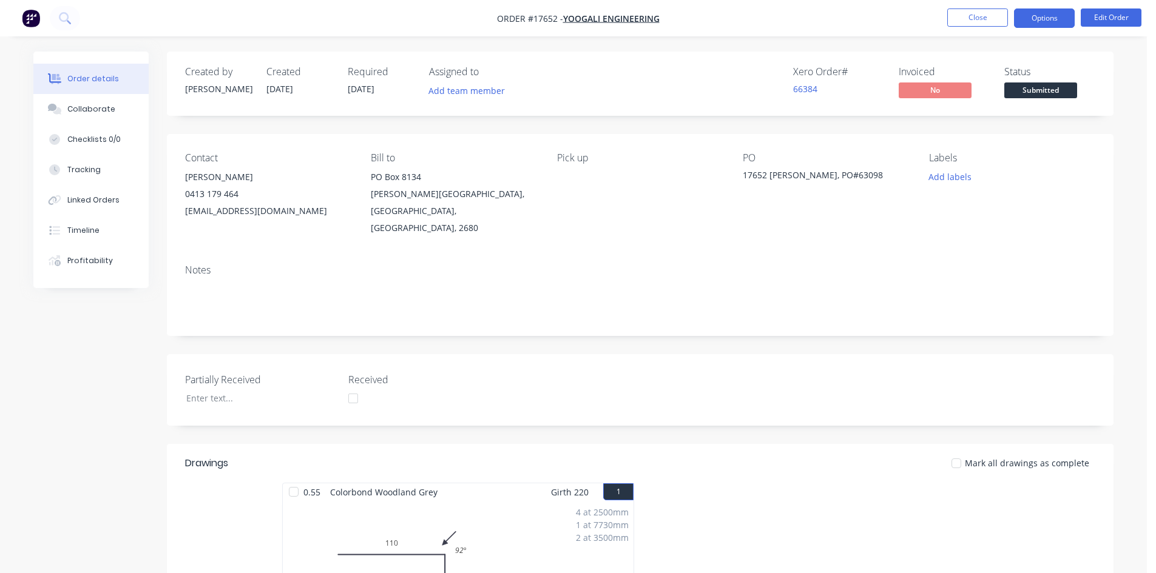
click at [1046, 20] on button "Options" at bounding box center [1044, 17] width 61 height 19
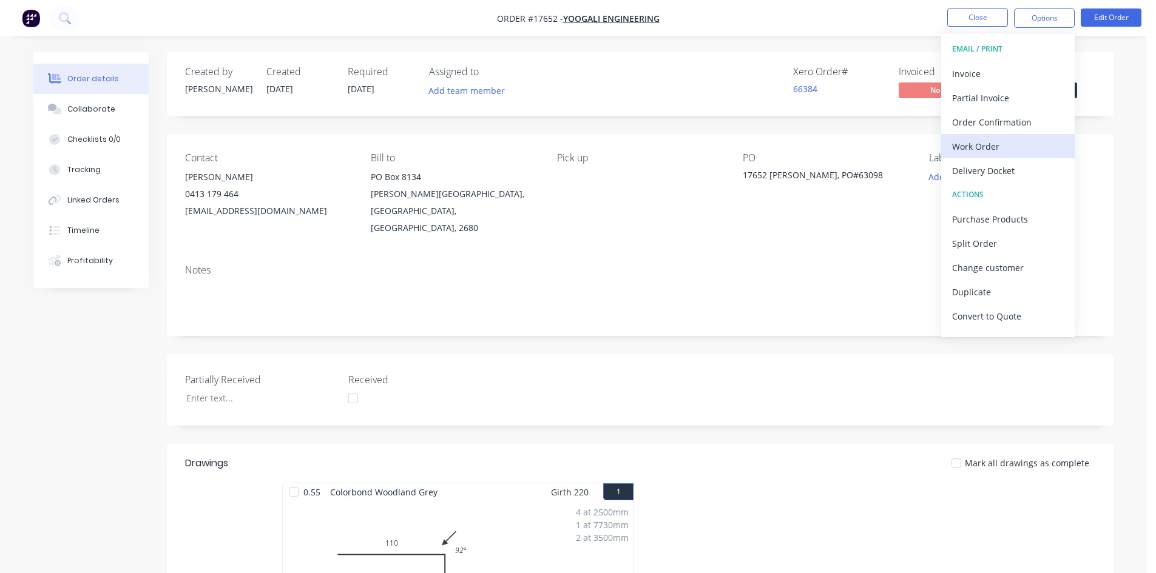
click at [1014, 138] on div "Work Order" at bounding box center [1008, 147] width 112 height 18
click at [1015, 143] on div "Custom" at bounding box center [1008, 147] width 112 height 18
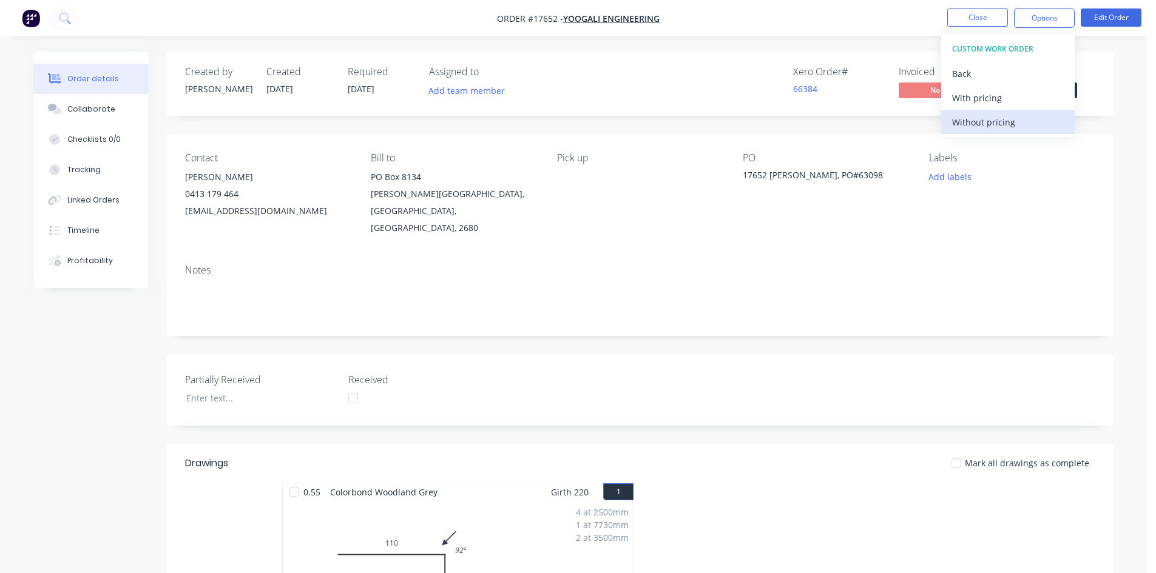
click at [1020, 126] on div "Without pricing" at bounding box center [1008, 122] width 112 height 18
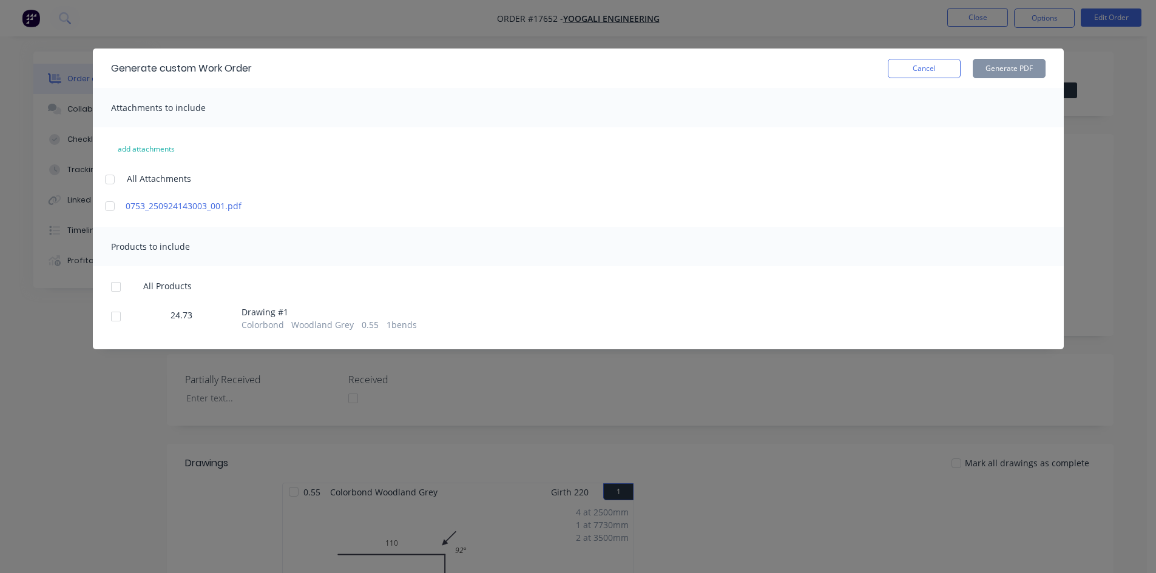
click at [111, 285] on div at bounding box center [116, 287] width 24 height 24
click at [1011, 69] on button "Generate PDF" at bounding box center [1008, 68] width 73 height 19
drag, startPoint x: 941, startPoint y: 72, endPoint x: 949, endPoint y: 56, distance: 18.4
click at [940, 72] on button "Cancel" at bounding box center [923, 68] width 73 height 19
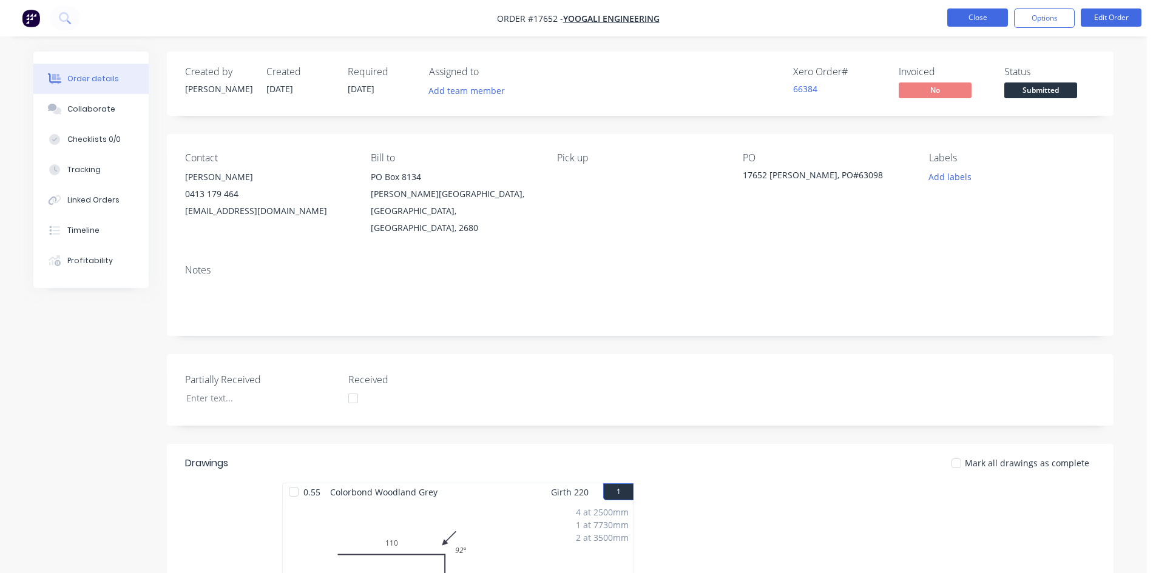
click at [965, 20] on button "Close" at bounding box center [977, 17] width 61 height 18
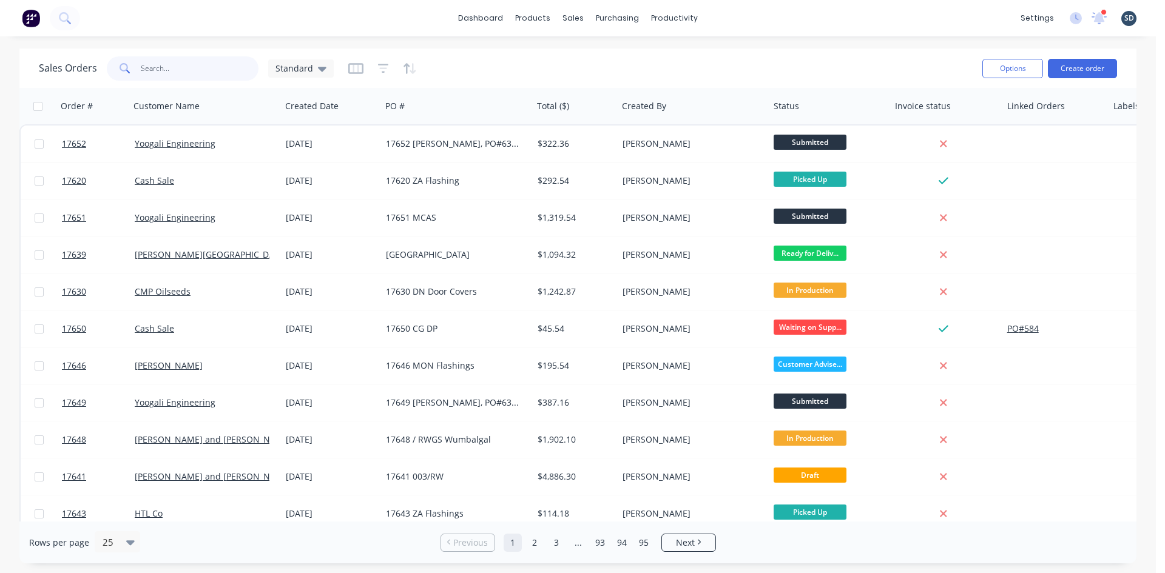
click at [156, 71] on input "text" at bounding box center [200, 68] width 118 height 24
type input "[PERSON_NAME]"
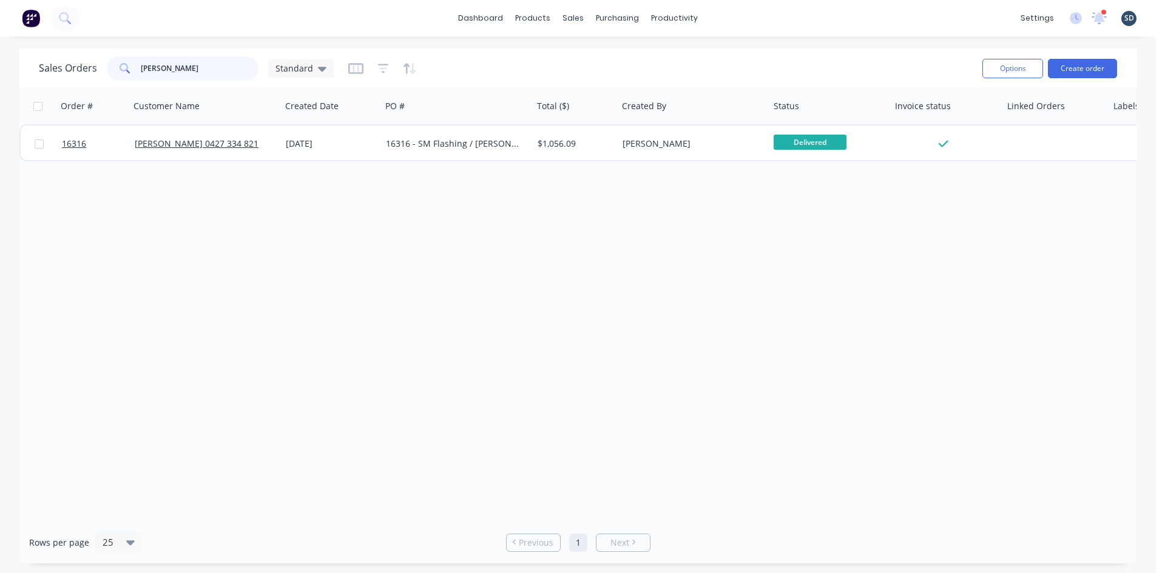
click at [195, 79] on input "[PERSON_NAME]" at bounding box center [200, 68] width 118 height 24
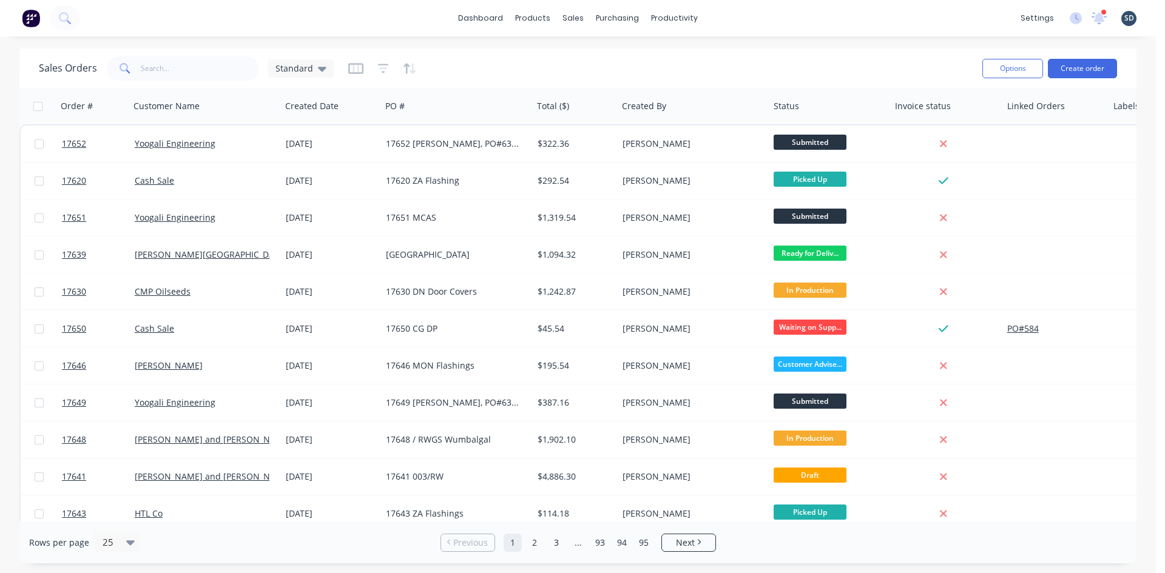
drag, startPoint x: 312, startPoint y: 43, endPoint x: 329, endPoint y: 36, distance: 18.8
click at [312, 43] on div "dashboard products sales purchasing productivity dashboard products Product Cat…" at bounding box center [578, 286] width 1156 height 573
